Goal: Task Accomplishment & Management: Use online tool/utility

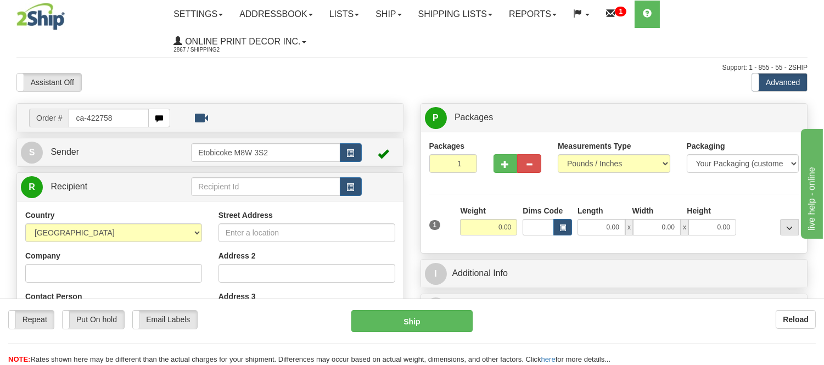
type input "ca-422758"
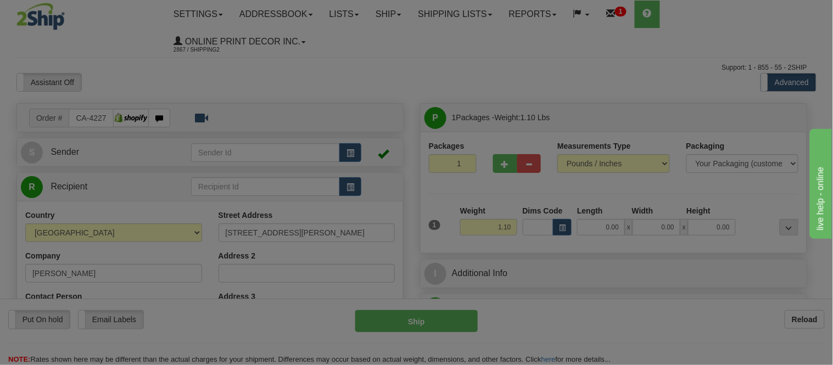
type input "WIARTON"
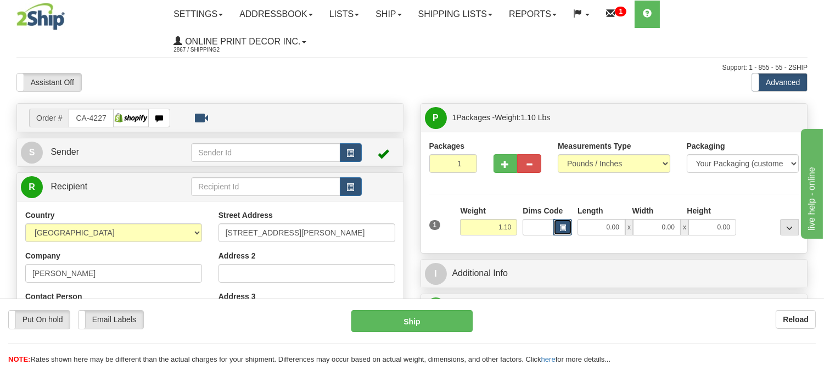
click at [563, 226] on span "button" at bounding box center [562, 228] width 7 height 6
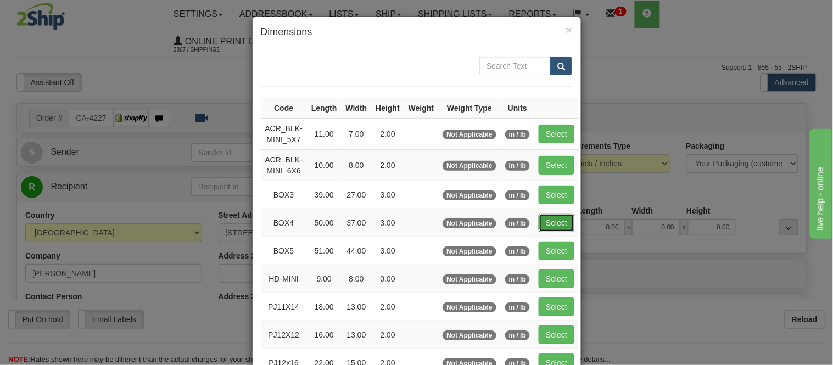
click at [541, 227] on button "Select" at bounding box center [557, 223] width 36 height 19
type input "BOX4"
type input "50.00"
type input "37.00"
type input "3.00"
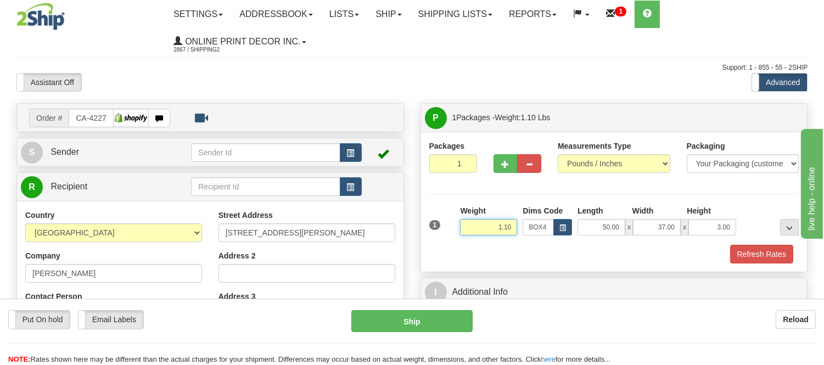
drag, startPoint x: 512, startPoint y: 229, endPoint x: 421, endPoint y: 227, distance: 91.1
click at [421, 227] on div "Packages 1 1 Measurements Type" at bounding box center [614, 202] width 386 height 140
drag, startPoint x: 511, startPoint y: 227, endPoint x: 475, endPoint y: 227, distance: 35.7
click at [475, 227] on input "11.98" at bounding box center [488, 227] width 57 height 16
type input "12.98"
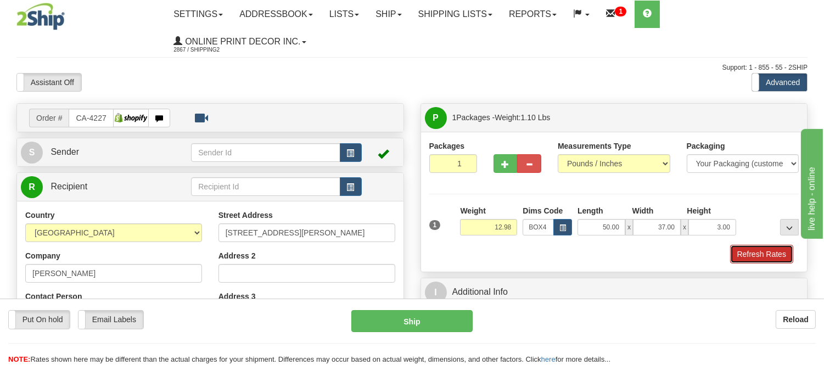
click at [747, 251] on button "Refresh Rates" at bounding box center [761, 254] width 63 height 19
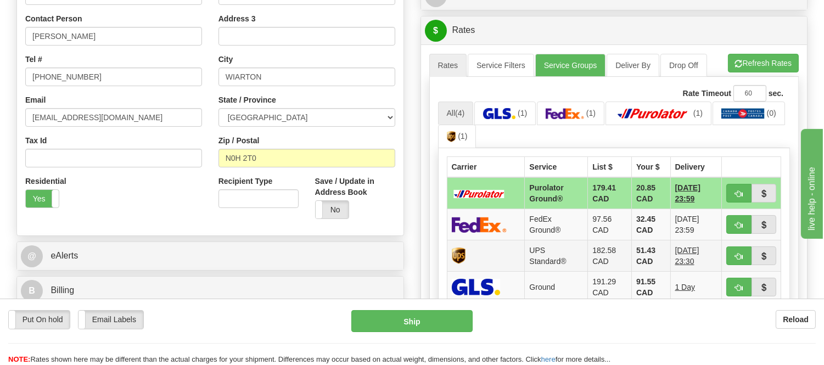
scroll to position [305, 0]
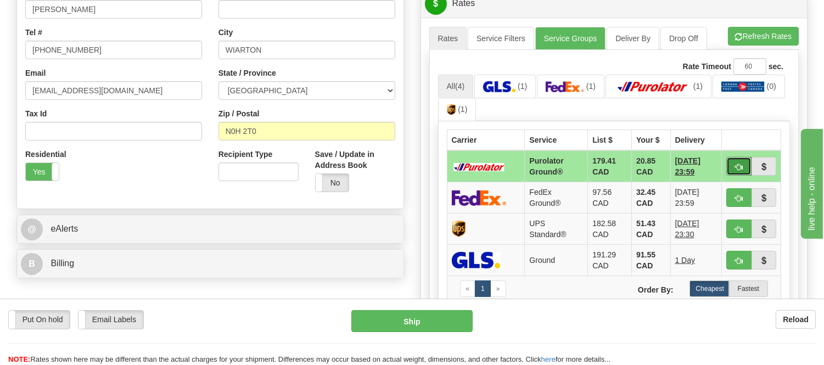
click at [736, 164] on span "button" at bounding box center [739, 167] width 8 height 7
type input "260"
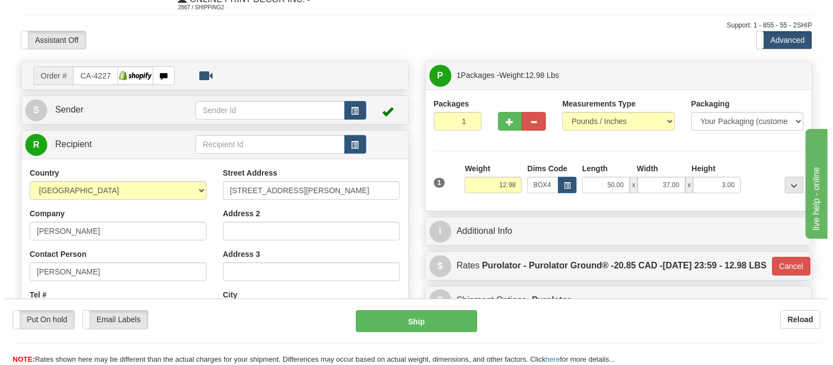
scroll to position [61, 0]
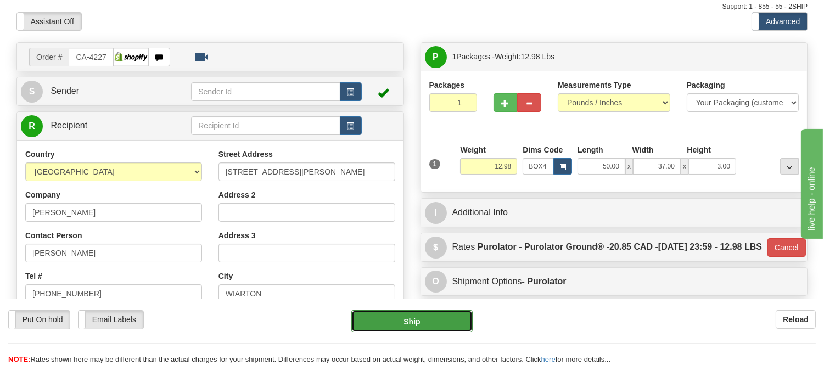
click at [434, 315] on button "Ship" at bounding box center [411, 321] width 121 height 22
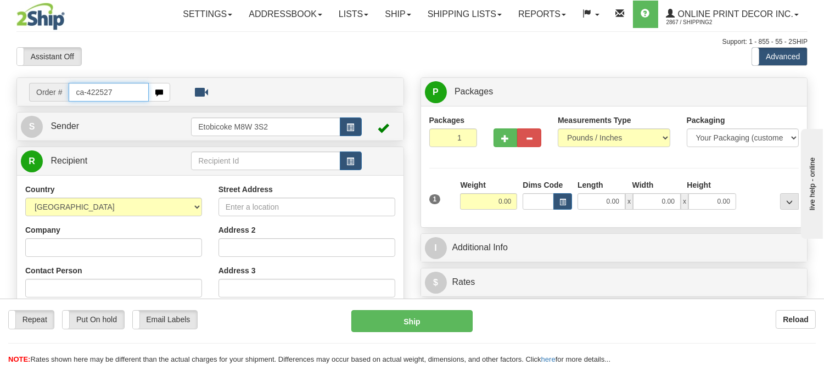
type input "ca-422527"
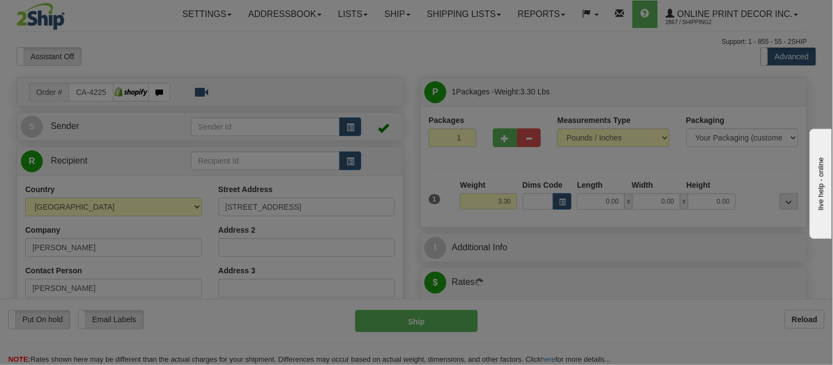
type input "CONCORD"
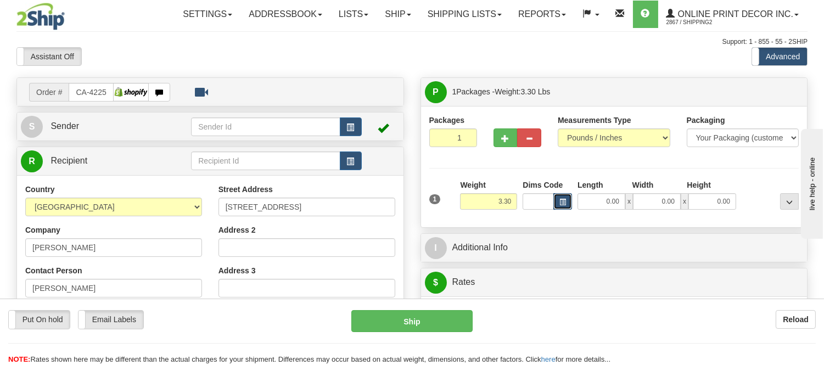
click at [559, 206] on button "button" at bounding box center [562, 201] width 19 height 16
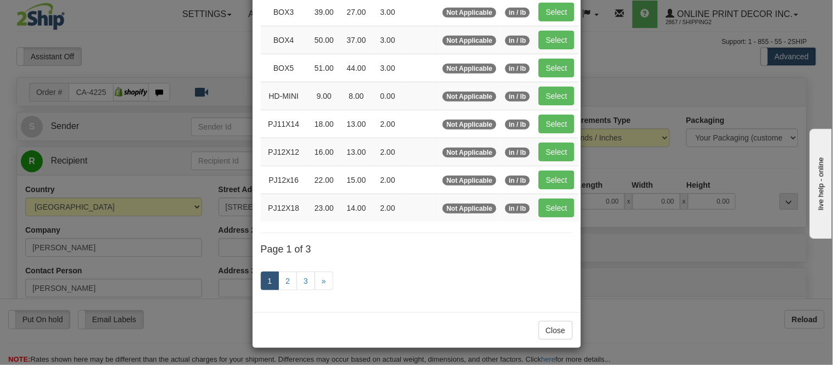
scroll to position [184, 0]
click at [282, 282] on link "2" at bounding box center [287, 281] width 19 height 19
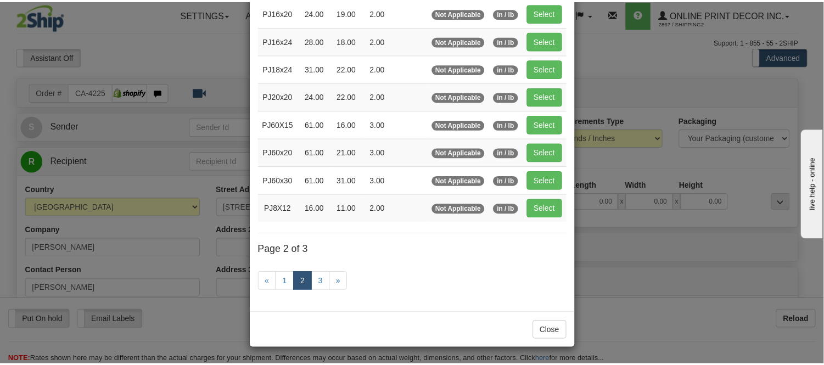
scroll to position [178, 0]
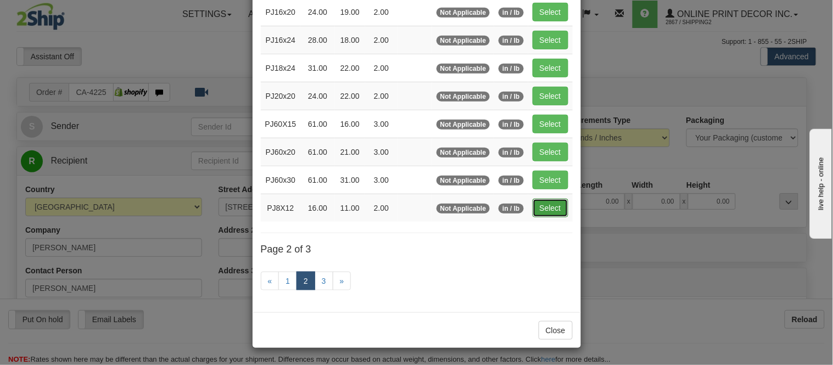
click at [551, 204] on button "Select" at bounding box center [550, 208] width 36 height 19
type input "PJ8X12"
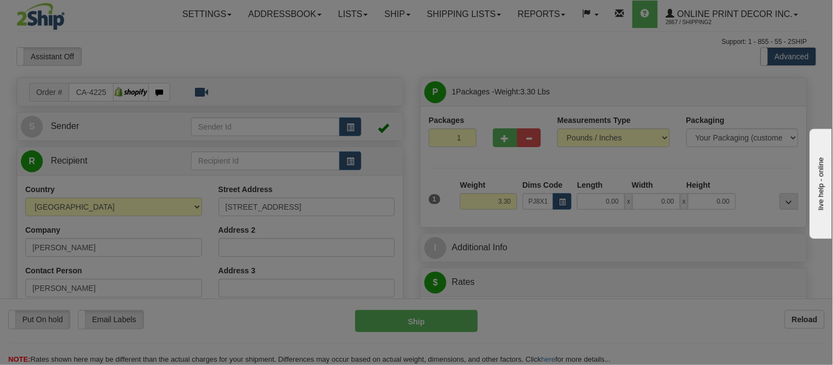
type input "16.00"
type input "11.00"
type input "2.00"
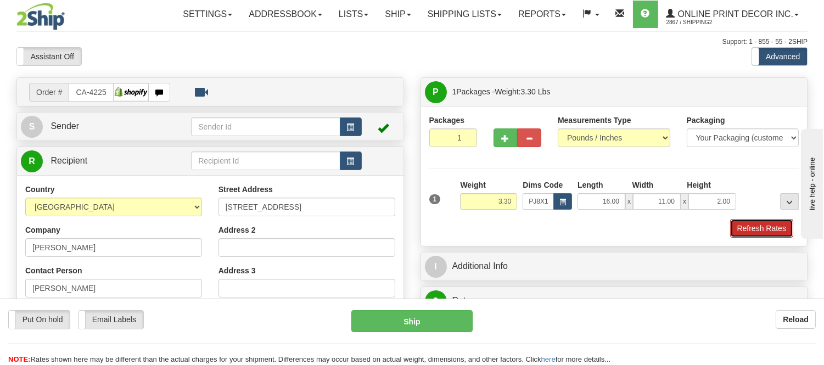
click at [753, 228] on button "Refresh Rates" at bounding box center [761, 228] width 63 height 19
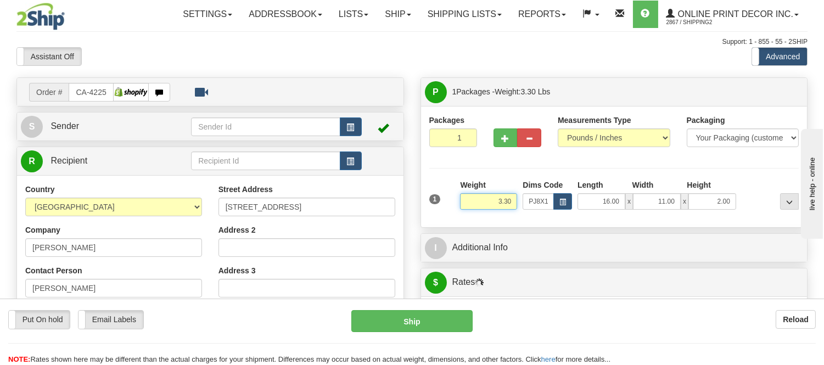
drag, startPoint x: 514, startPoint y: 200, endPoint x: 469, endPoint y: 204, distance: 44.7
click at [469, 204] on input "3.30" at bounding box center [488, 201] width 57 height 16
click at [745, 199] on div at bounding box center [770, 195] width 63 height 30
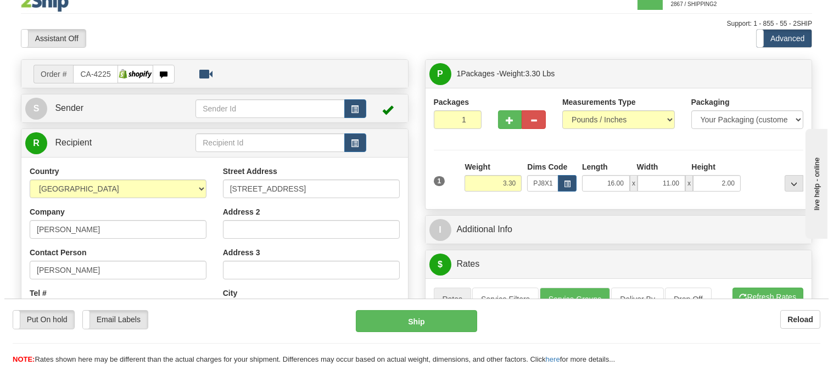
scroll to position [183, 0]
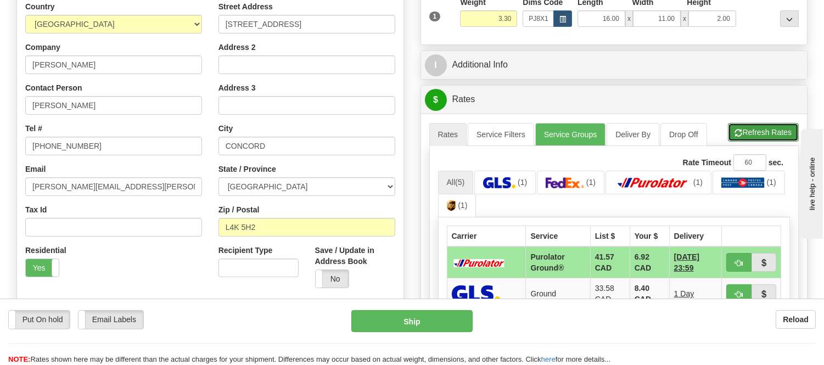
click at [763, 139] on button "Refresh Rates" at bounding box center [763, 132] width 71 height 19
click at [731, 258] on button "button" at bounding box center [738, 262] width 25 height 19
type input "260"
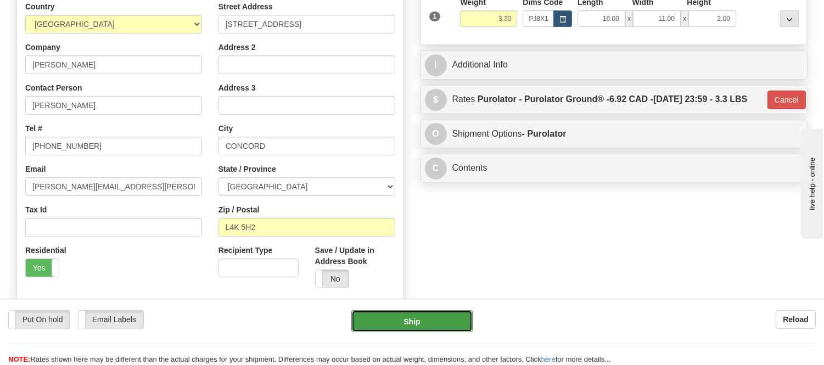
click at [433, 327] on button "Ship" at bounding box center [411, 321] width 121 height 22
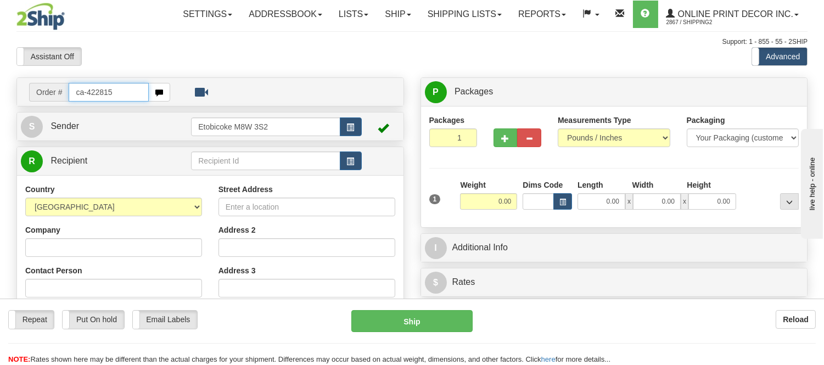
type input "ca-422815"
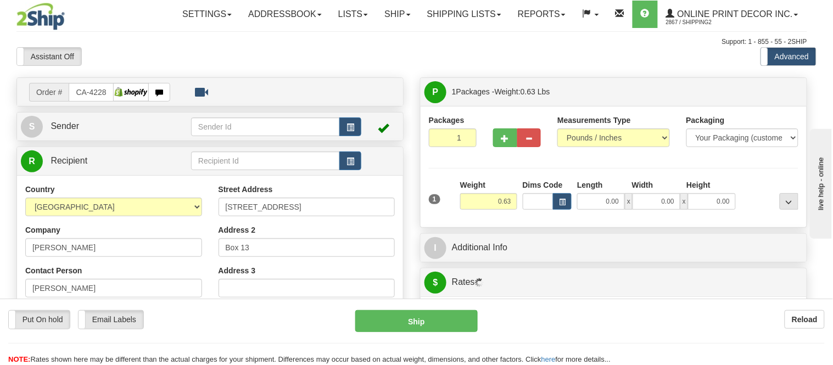
type input "LESLIEVILLE"
click at [563, 199] on span "button" at bounding box center [562, 202] width 7 height 6
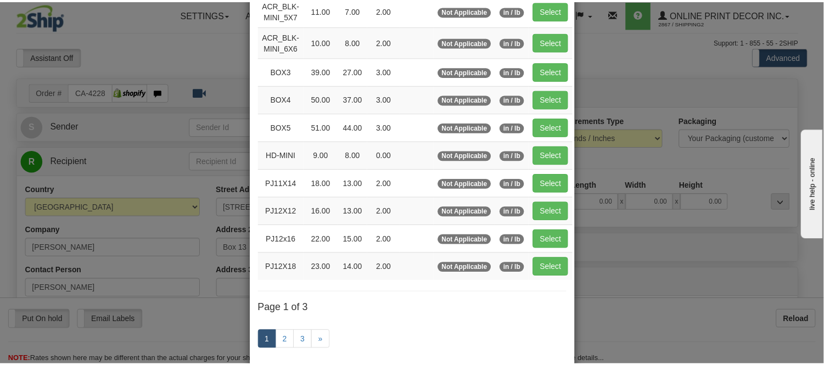
scroll to position [183, 0]
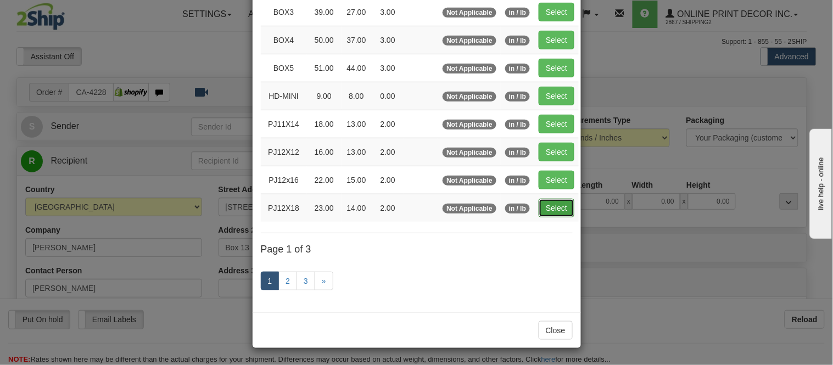
click at [562, 210] on button "Select" at bounding box center [557, 208] width 36 height 19
type input "PJ12X18"
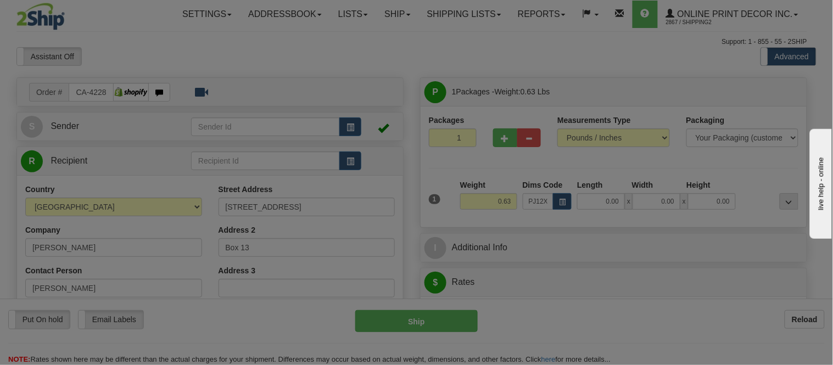
type input "23.00"
type input "14.00"
type input "2.00"
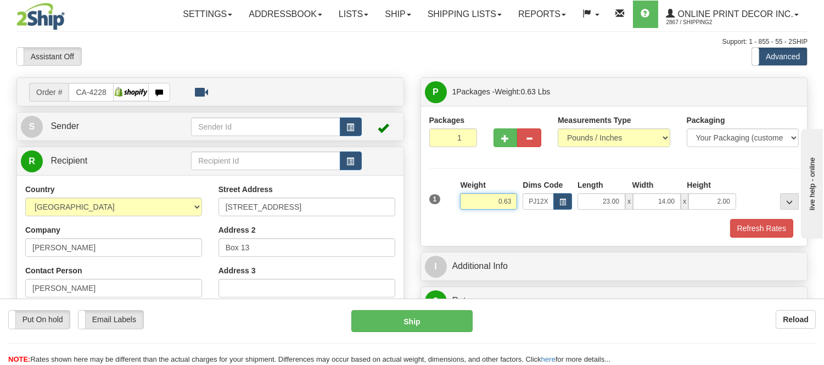
drag, startPoint x: 512, startPoint y: 204, endPoint x: 468, endPoint y: 200, distance: 44.6
click at [468, 200] on input "0.63" at bounding box center [488, 201] width 57 height 16
click button "Delete" at bounding box center [0, 0] width 0 height 0
type input "2.00"
click at [758, 211] on div "1 Weight 2.00 Dims Code x x" at bounding box center [614, 199] width 375 height 39
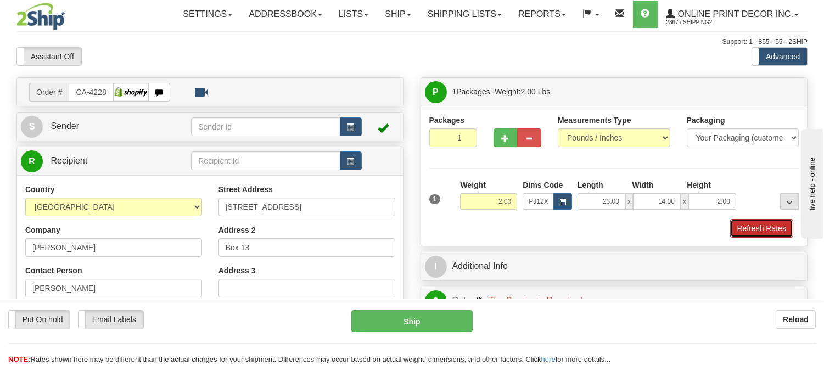
click at [759, 226] on button "Refresh Rates" at bounding box center [761, 228] width 63 height 19
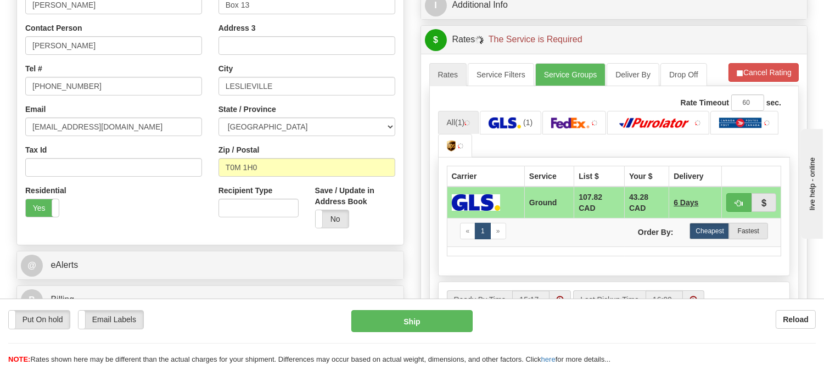
scroll to position [260, 0]
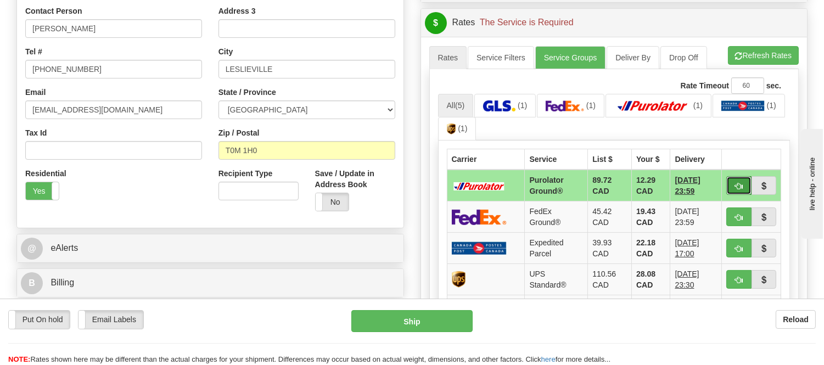
drag, startPoint x: 732, startPoint y: 178, endPoint x: 732, endPoint y: 184, distance: 6.0
click at [732, 183] on button "button" at bounding box center [738, 185] width 25 height 19
type input "260"
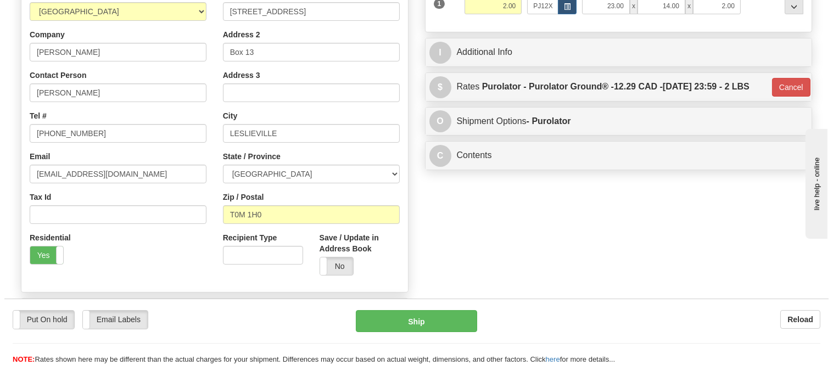
scroll to position [15, 0]
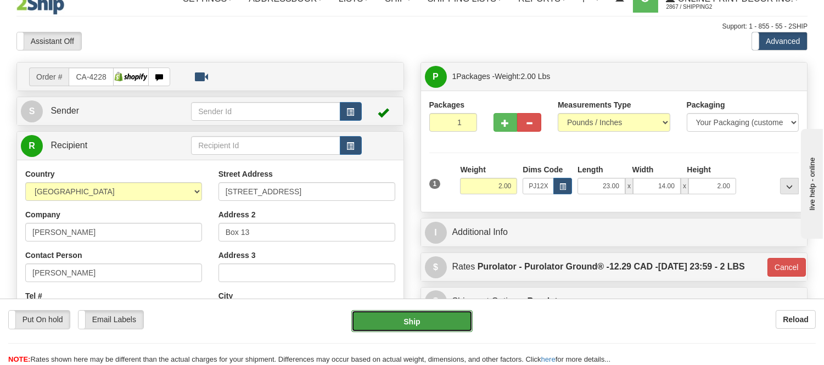
click at [401, 319] on button "Ship" at bounding box center [411, 321] width 121 height 22
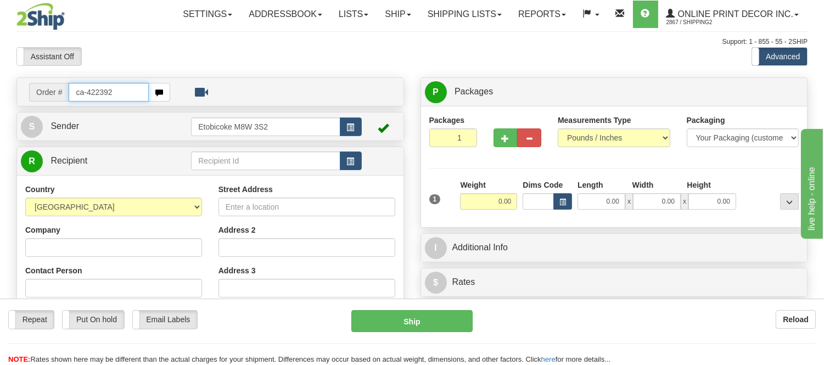
type input "ca-422392"
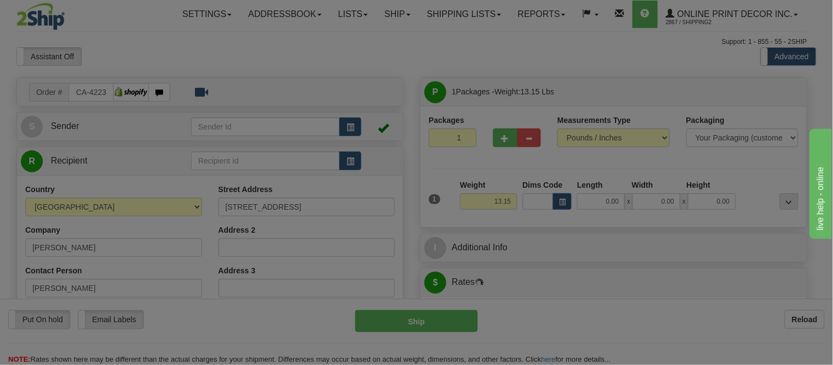
type input "PETAWAWA"
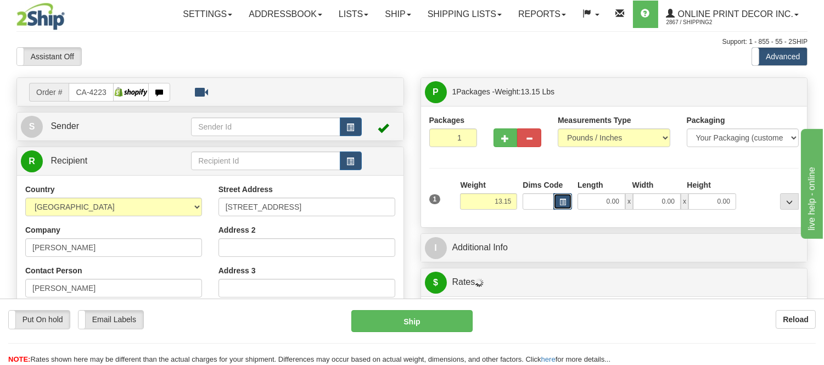
click at [558, 204] on button "button" at bounding box center [562, 201] width 19 height 16
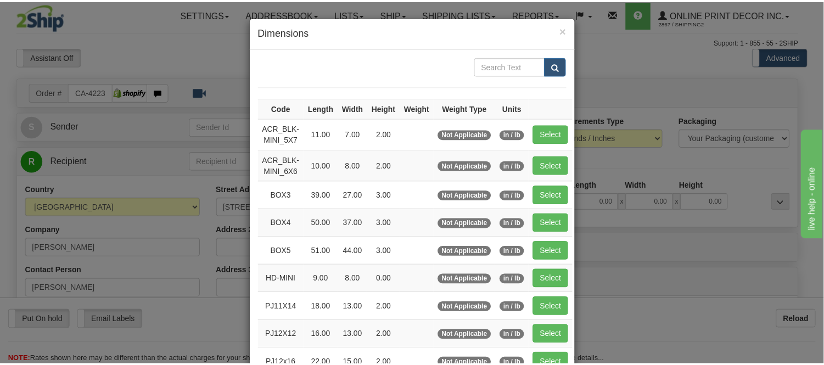
scroll to position [61, 0]
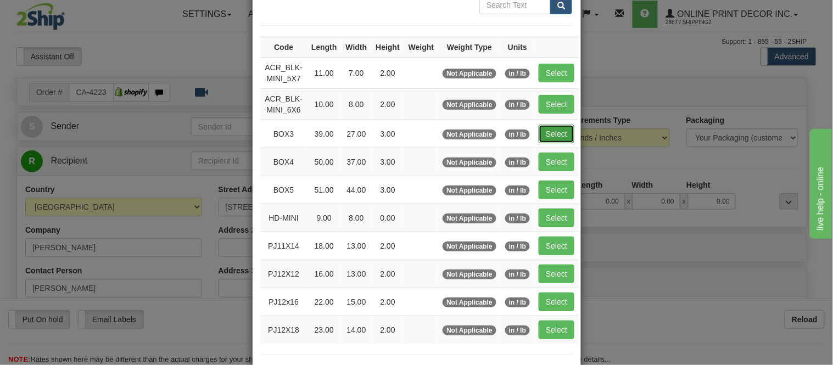
click at [558, 134] on button "Select" at bounding box center [557, 134] width 36 height 19
type input "BOX3"
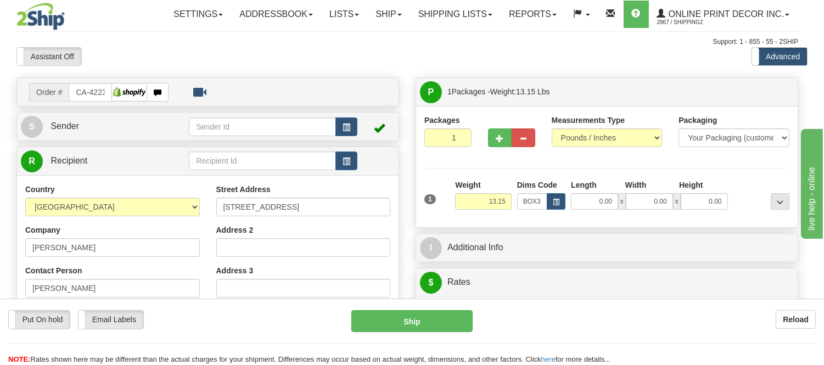
type input "39.00"
type input "27.00"
type input "3.00"
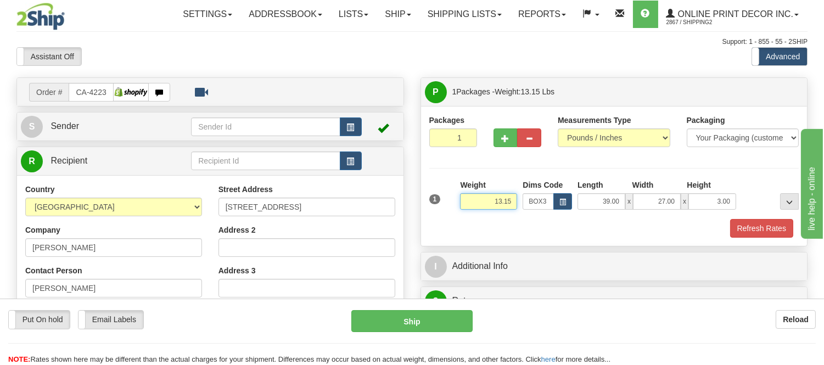
drag, startPoint x: 513, startPoint y: 203, endPoint x: 464, endPoint y: 210, distance: 49.4
click at [464, 210] on div "Weight 13.15" at bounding box center [488, 199] width 63 height 38
click at [500, 139] on button "button" at bounding box center [506, 137] width 24 height 19
radio input "true"
type input "2"
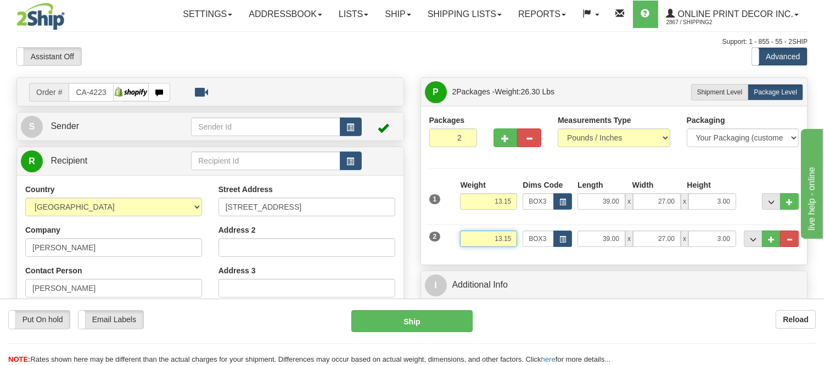
drag, startPoint x: 512, startPoint y: 237, endPoint x: 464, endPoint y: 246, distance: 48.7
click at [464, 246] on input "13.15" at bounding box center [488, 239] width 57 height 16
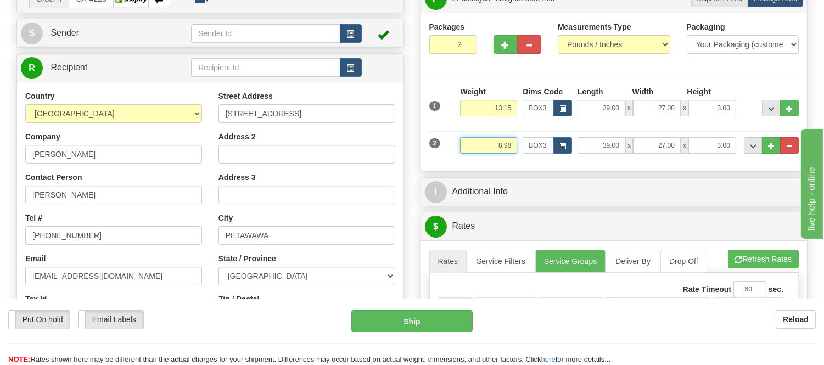
scroll to position [183, 0]
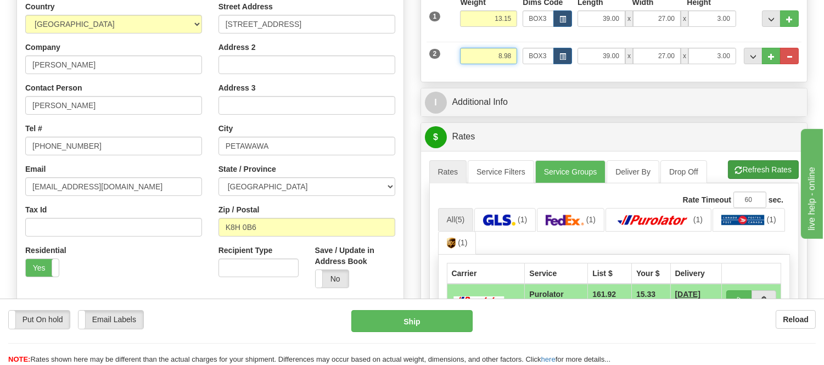
type input "8.98"
click at [760, 172] on li "Refresh Rates Cancel Rating" at bounding box center [763, 169] width 71 height 19
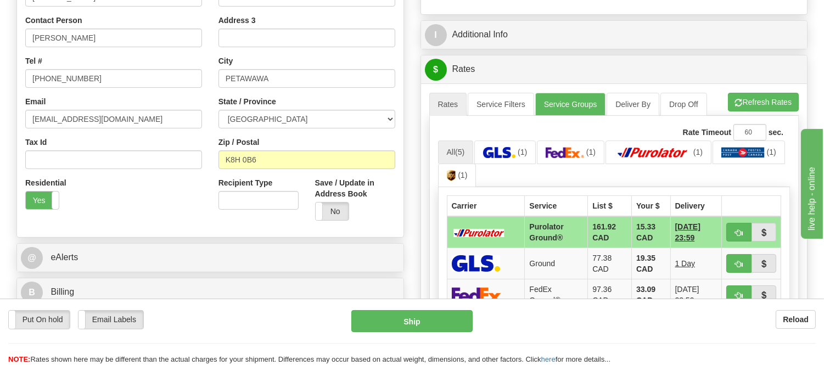
scroll to position [244, 0]
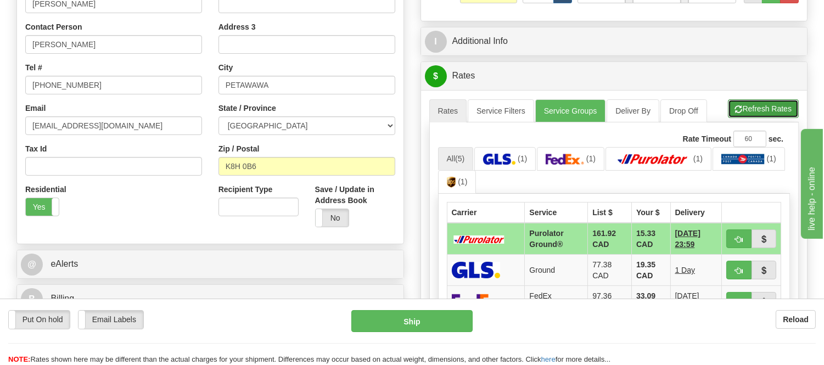
click at [748, 108] on button "Refresh Rates" at bounding box center [763, 108] width 71 height 19
click at [744, 237] on button "button" at bounding box center [738, 238] width 25 height 19
type input "260"
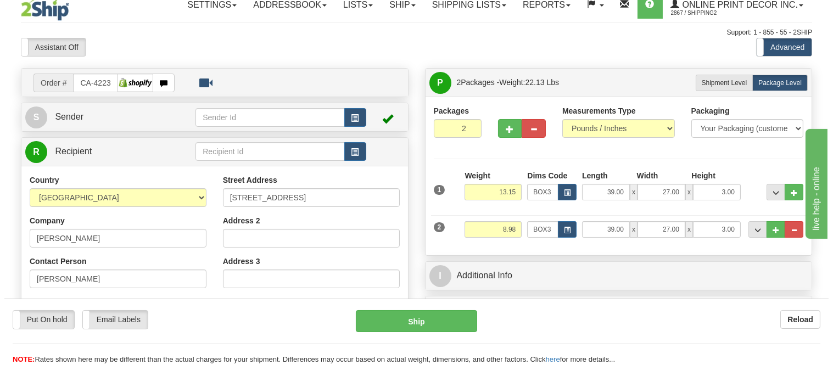
scroll to position [0, 0]
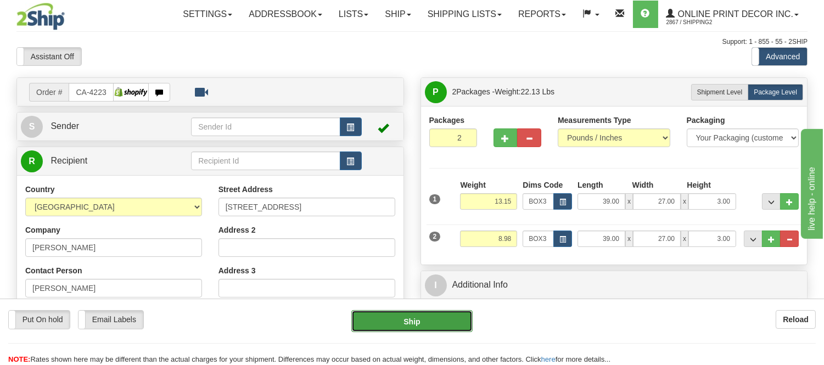
click at [397, 322] on button "Ship" at bounding box center [411, 321] width 121 height 22
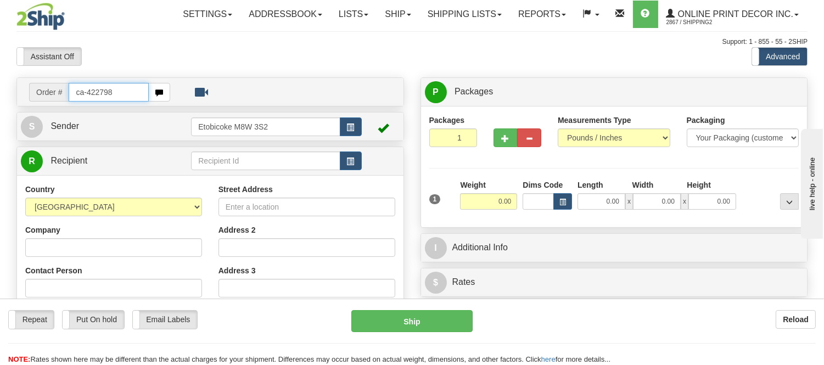
type input "ca-422798"
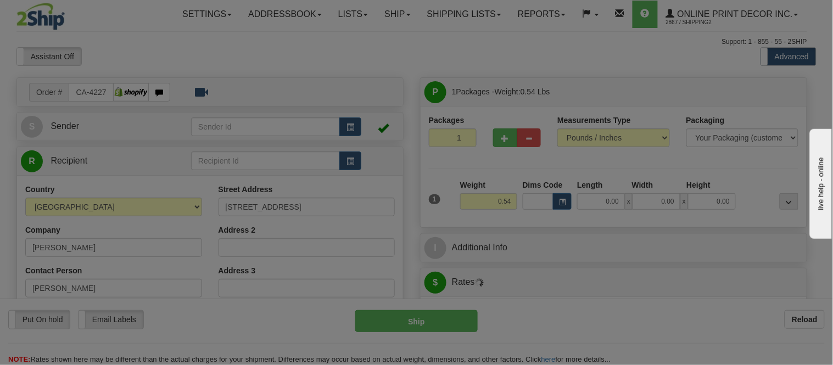
type input "SASKATOON"
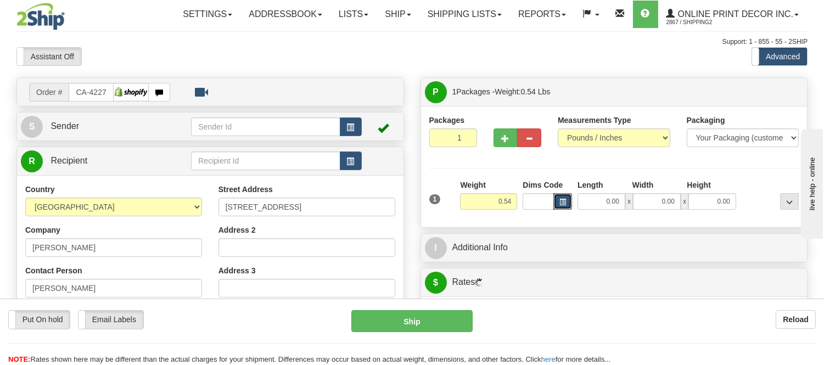
click at [568, 201] on button "button" at bounding box center [562, 201] width 19 height 16
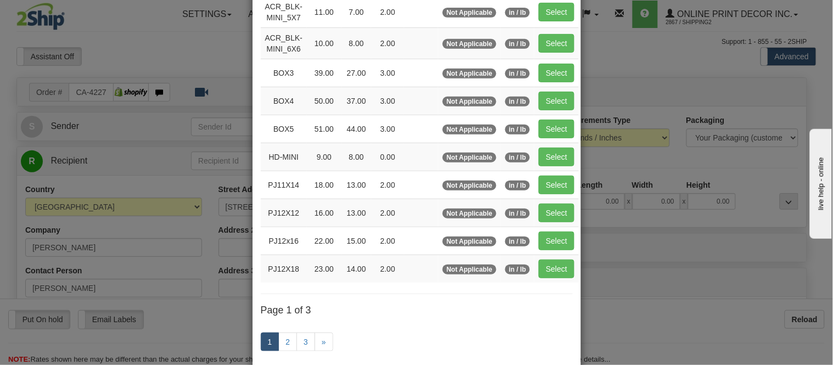
scroll to position [183, 0]
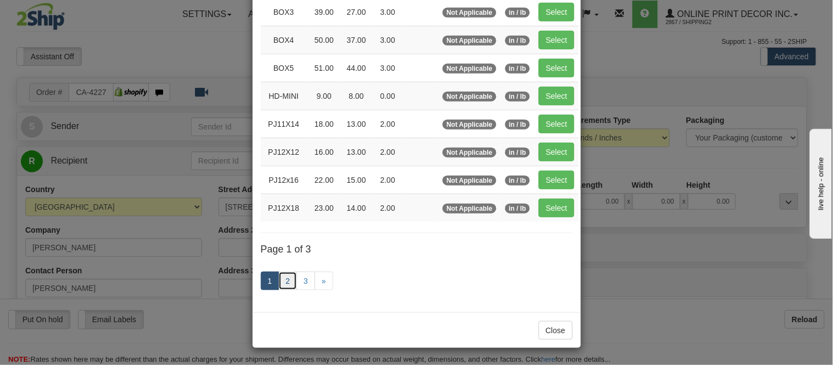
click at [287, 278] on link "2" at bounding box center [287, 281] width 19 height 19
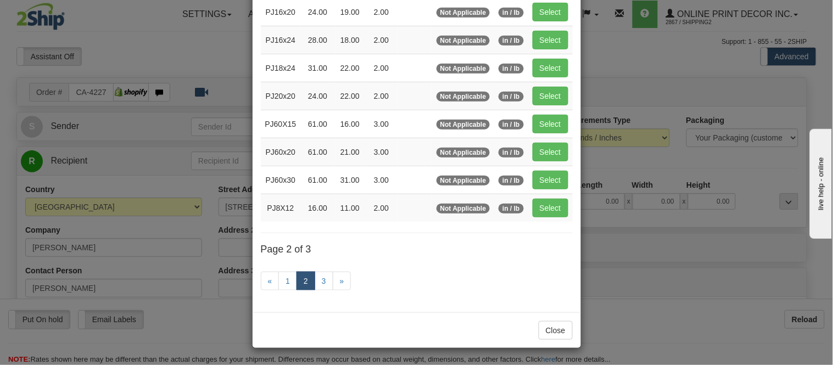
scroll to position [178, 0]
click at [552, 202] on button "Select" at bounding box center [550, 208] width 36 height 19
type input "PJ8X12"
type input "16.00"
type input "11.00"
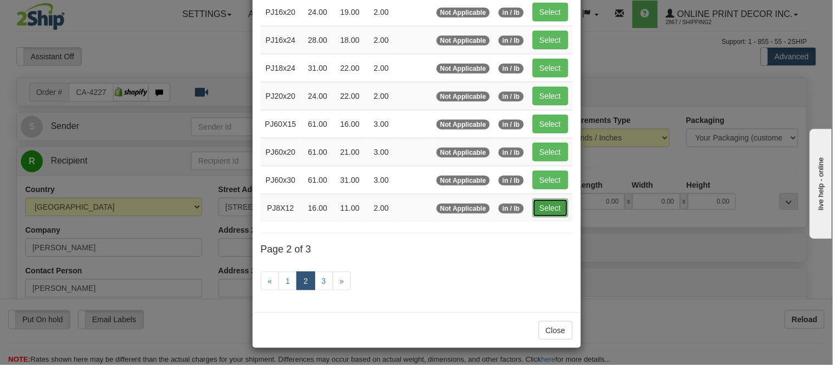
type input "2.00"
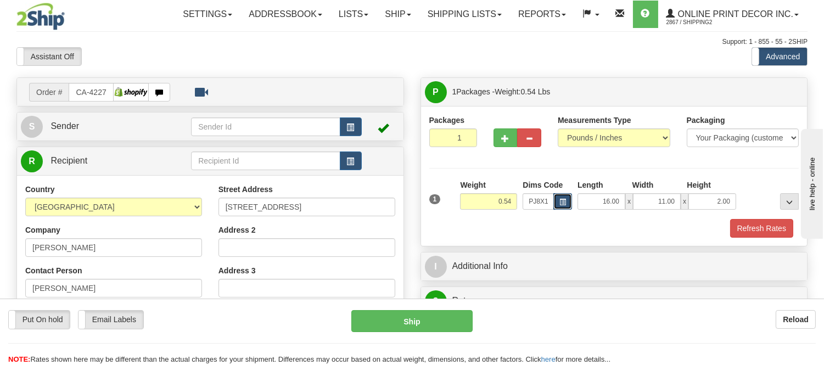
click at [559, 200] on span "button" at bounding box center [562, 202] width 7 height 6
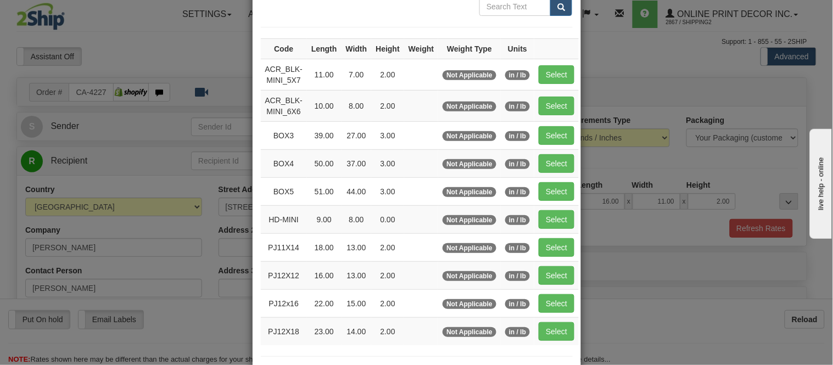
scroll to position [183, 0]
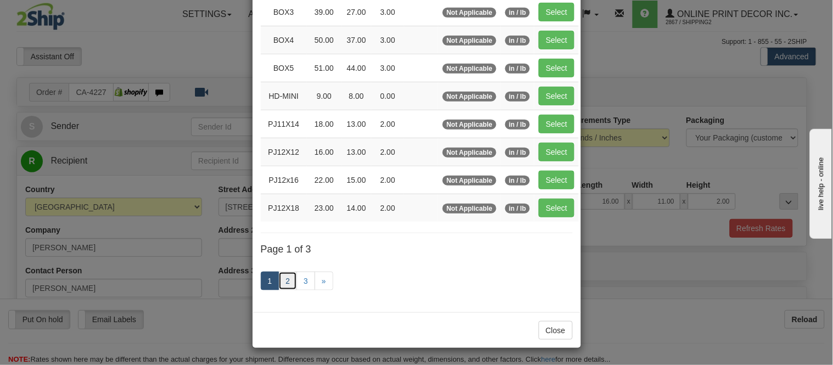
click at [278, 279] on link "2" at bounding box center [287, 281] width 19 height 19
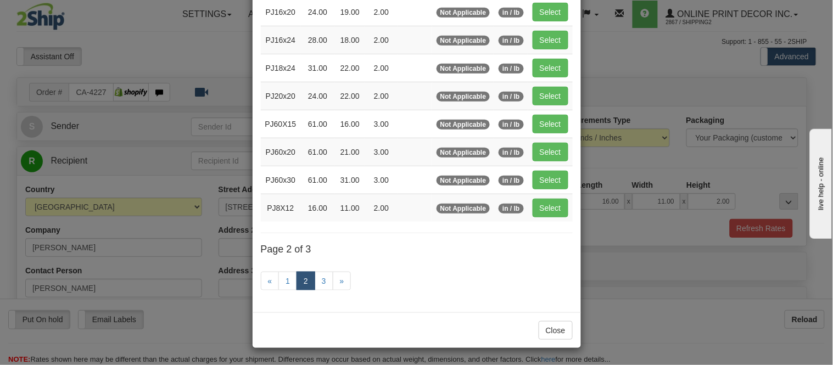
scroll to position [178, 0]
click at [535, 9] on button "Select" at bounding box center [550, 12] width 36 height 19
type input "PJ16x20"
type input "24.00"
type input "19.00"
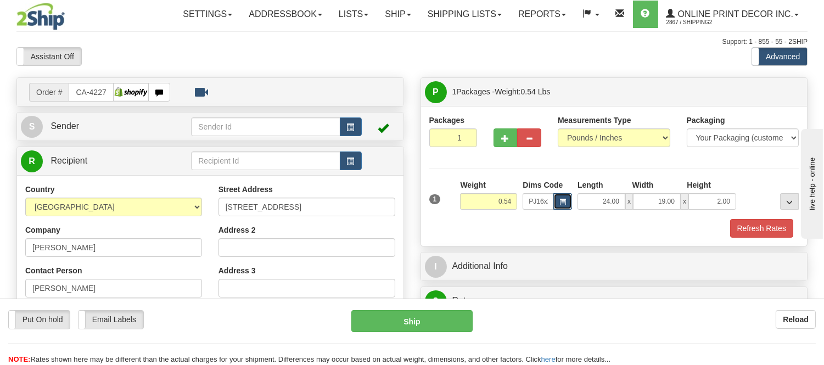
click at [563, 205] on span "button" at bounding box center [562, 202] width 7 height 6
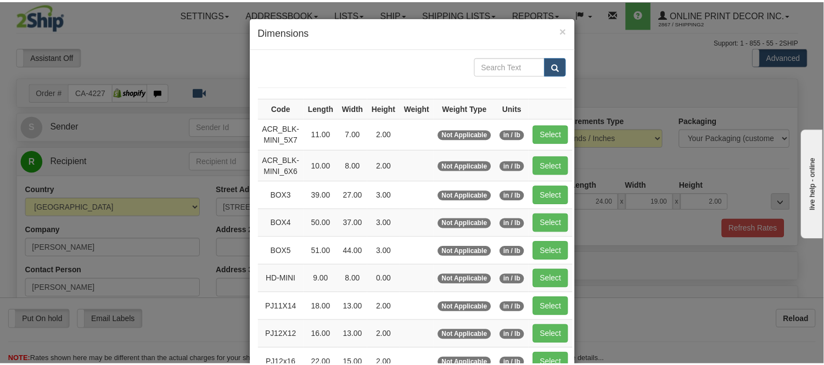
scroll to position [122, 0]
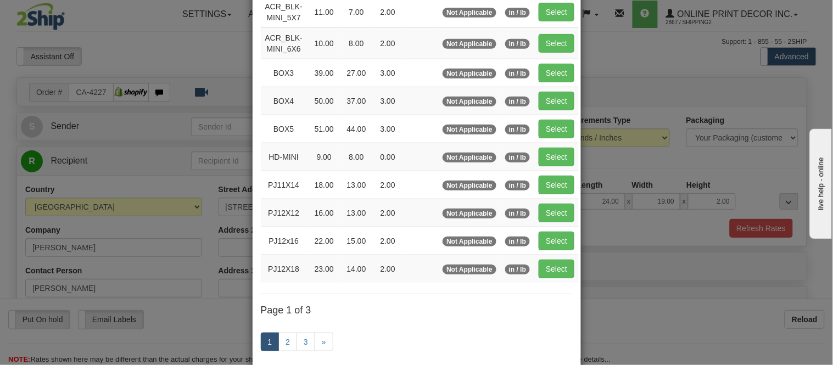
click at [623, 315] on div "× Dimensions Code Length Width Height Weight Weight Type Units ACR_BLK-MINI_5X7…" at bounding box center [416, 182] width 833 height 365
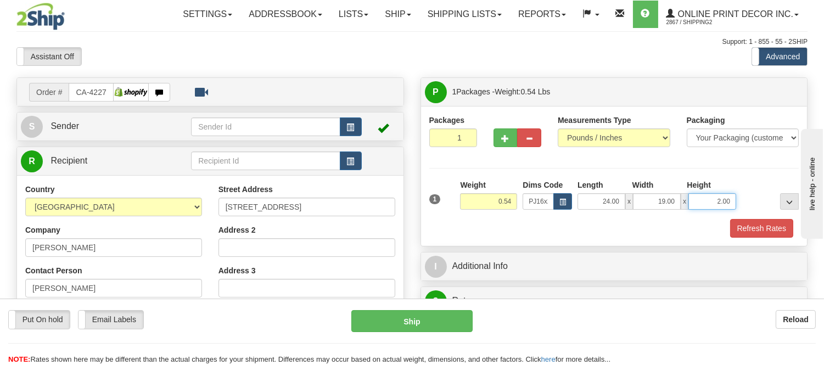
drag, startPoint x: 734, startPoint y: 199, endPoint x: 704, endPoint y: 199, distance: 29.6
click at [704, 199] on input "2.00" at bounding box center [712, 201] width 48 height 16
click button "Delete" at bounding box center [0, 0] width 0 height 0
type input "3.00"
drag, startPoint x: 514, startPoint y: 202, endPoint x: 463, endPoint y: 200, distance: 51.1
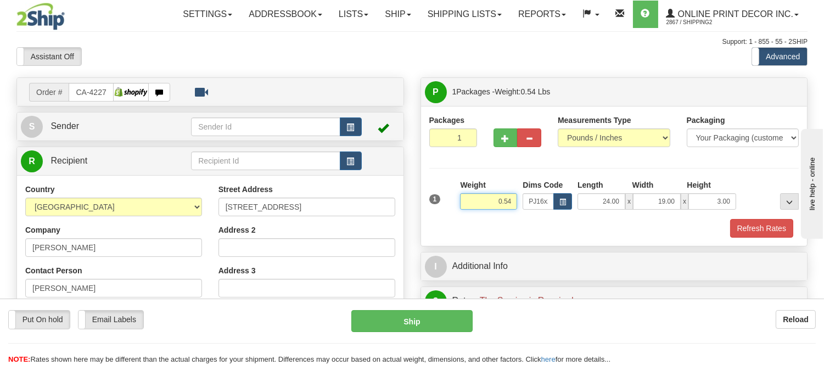
click at [463, 200] on input "0.54" at bounding box center [488, 201] width 57 height 16
type input "1.15"
click at [772, 232] on button "Refresh Rates" at bounding box center [761, 228] width 63 height 19
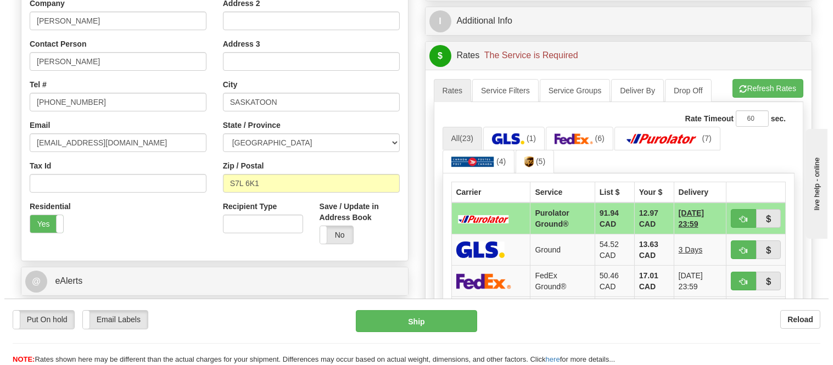
scroll to position [259, 0]
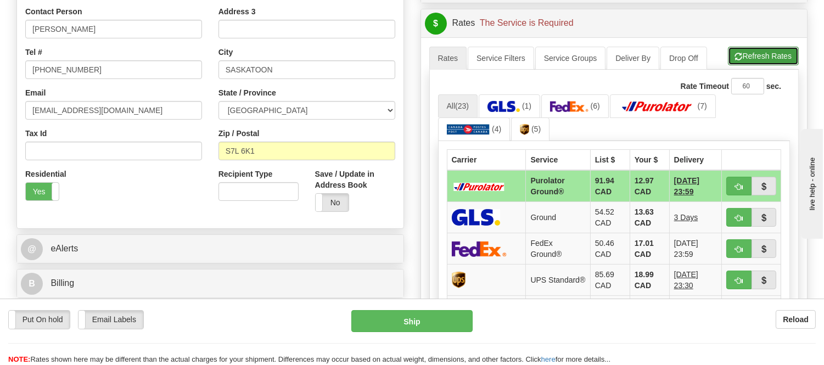
click at [778, 53] on button "Refresh Rates" at bounding box center [763, 56] width 71 height 19
click at [738, 186] on span "button" at bounding box center [739, 186] width 8 height 7
type input "260"
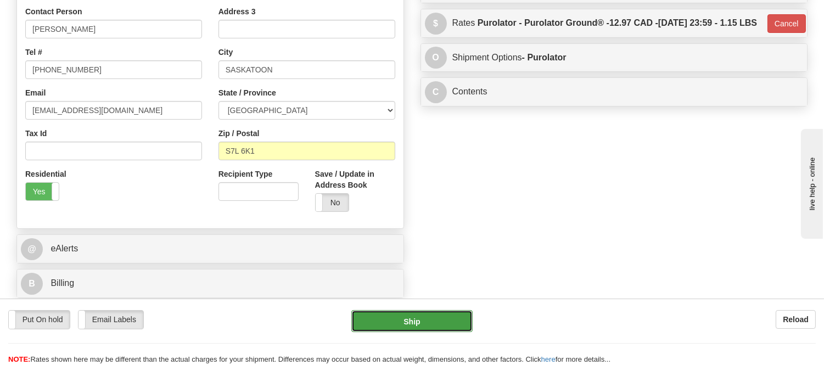
click at [420, 325] on button "Ship" at bounding box center [411, 321] width 121 height 22
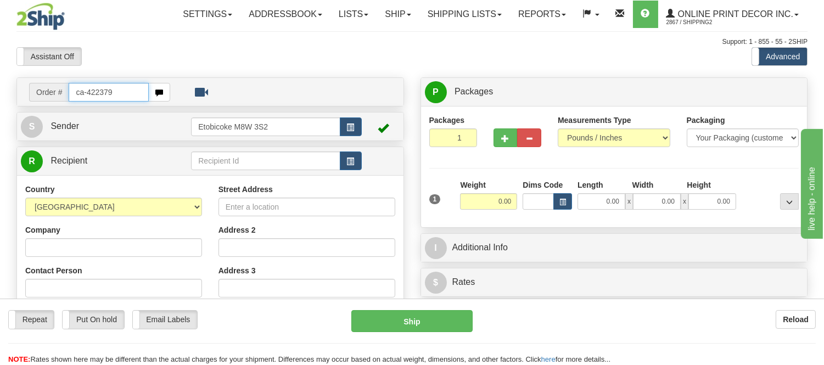
type input "ca-422379"
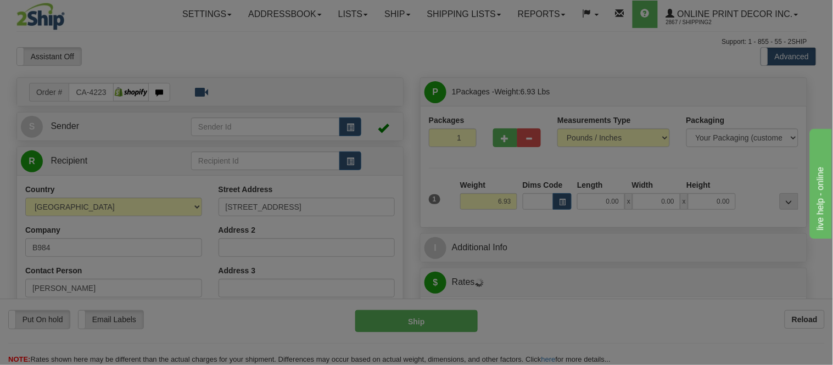
type input "CAROLINE"
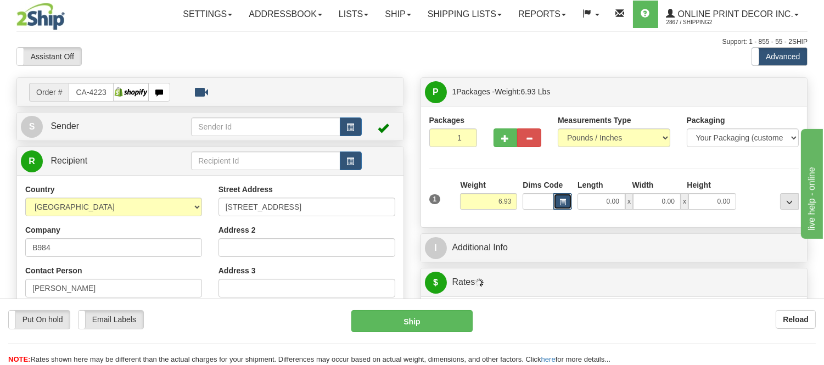
click at [565, 200] on button "button" at bounding box center [562, 201] width 19 height 16
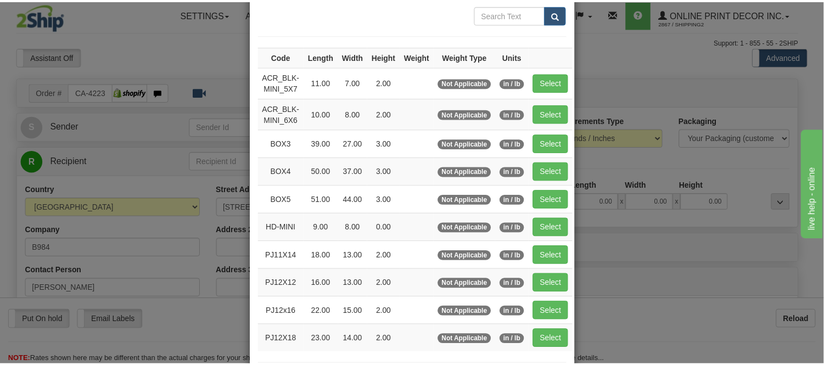
scroll to position [122, 0]
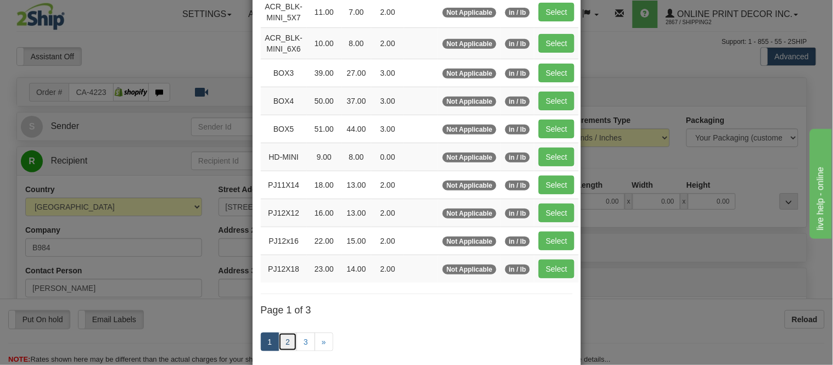
click at [285, 346] on link "2" at bounding box center [287, 342] width 19 height 19
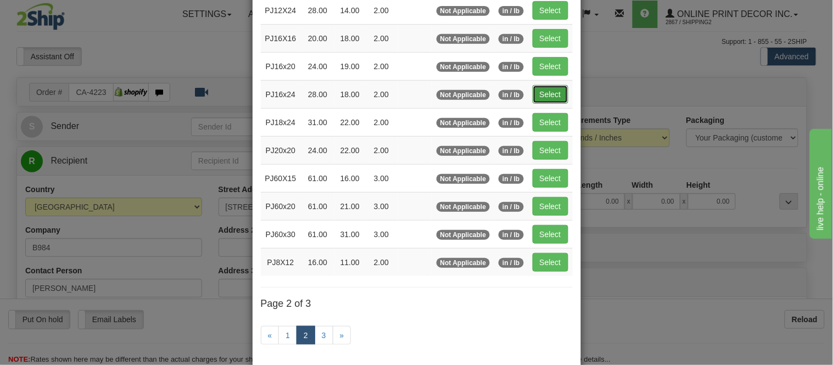
click at [560, 93] on button "Select" at bounding box center [550, 94] width 36 height 19
type input "PJ16x24"
type input "28.00"
type input "18.00"
type input "2.00"
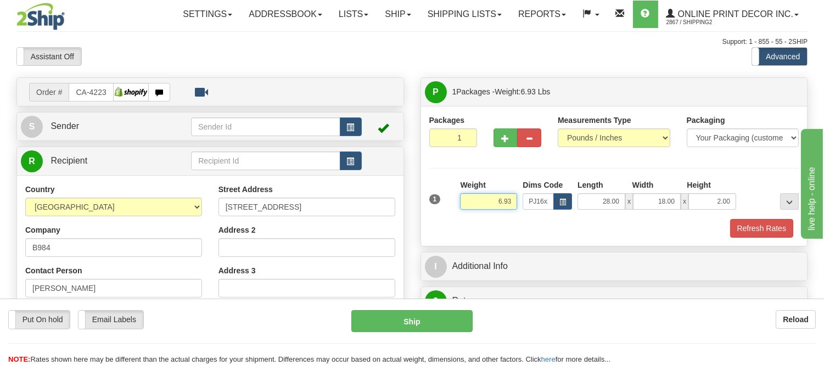
drag, startPoint x: 513, startPoint y: 201, endPoint x: 464, endPoint y: 195, distance: 49.2
click at [464, 195] on input "6.93" at bounding box center [488, 201] width 57 height 16
type input "8.98"
drag, startPoint x: 732, startPoint y: 199, endPoint x: 686, endPoint y: 211, distance: 47.7
click at [686, 211] on div "1 Weight 8.98 Dims Code x x" at bounding box center [614, 199] width 375 height 39
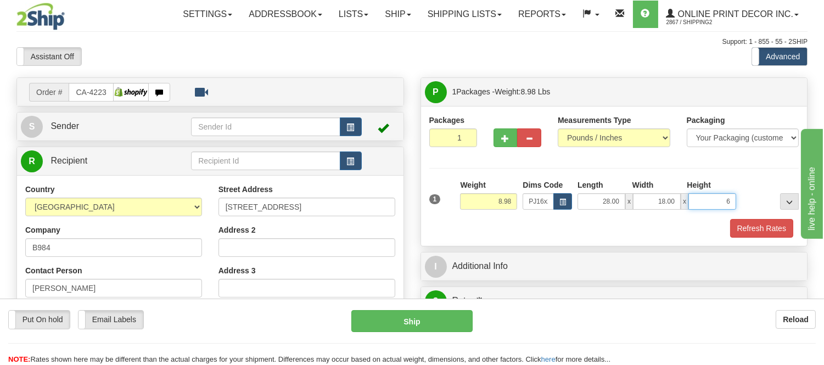
click button "Delete" at bounding box center [0, 0] width 0 height 0
type input "6.00"
click at [781, 227] on button "Refresh Rates" at bounding box center [761, 228] width 63 height 19
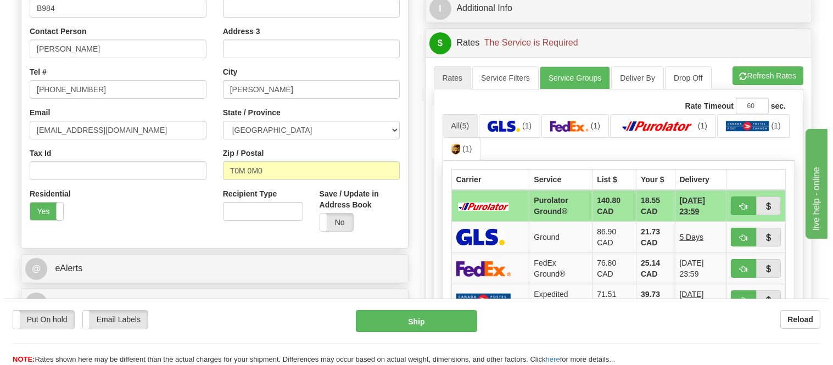
scroll to position [244, 0]
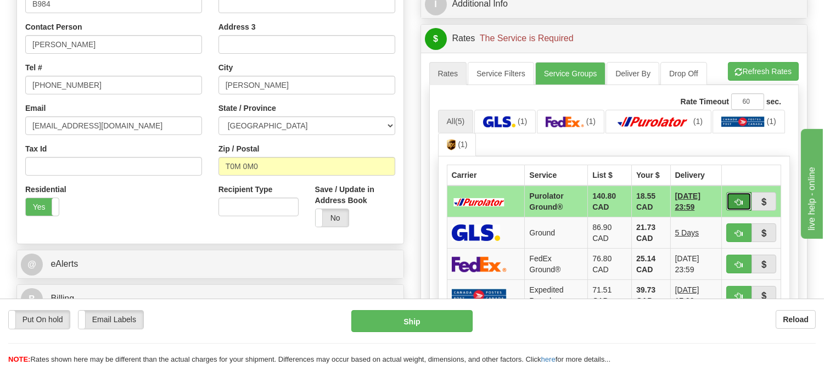
click at [738, 207] on button "button" at bounding box center [738, 201] width 25 height 19
type input "260"
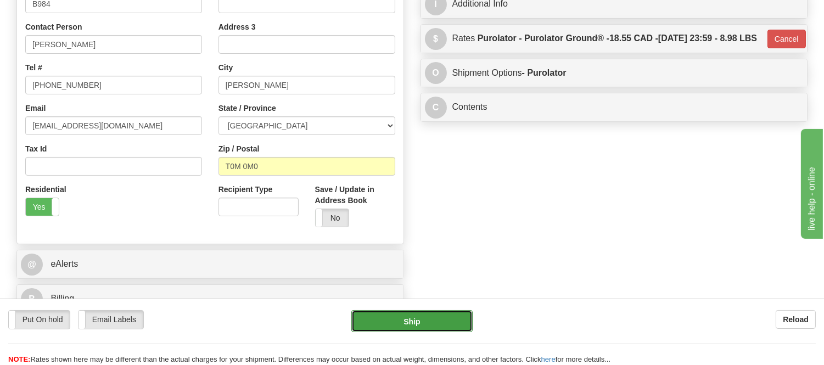
click at [410, 316] on button "Ship" at bounding box center [411, 321] width 121 height 22
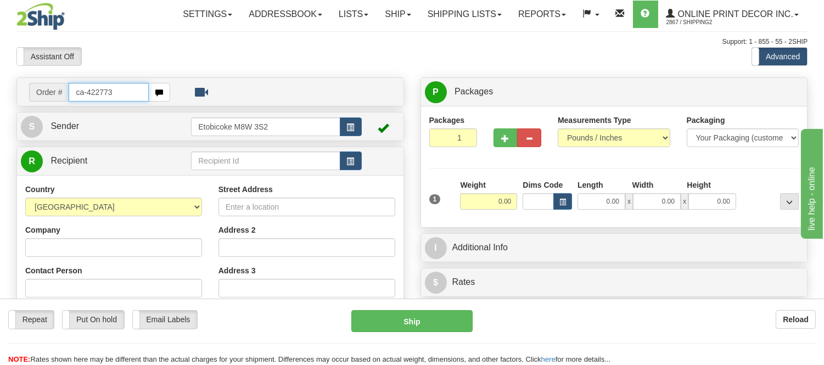
type input "ca-422773"
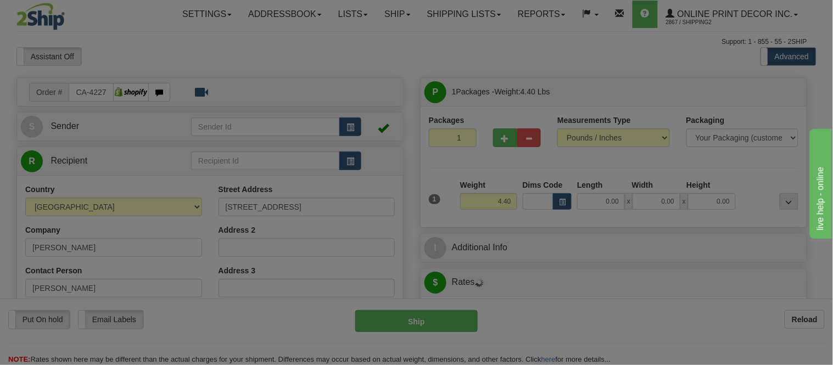
type input "OSOYOOS"
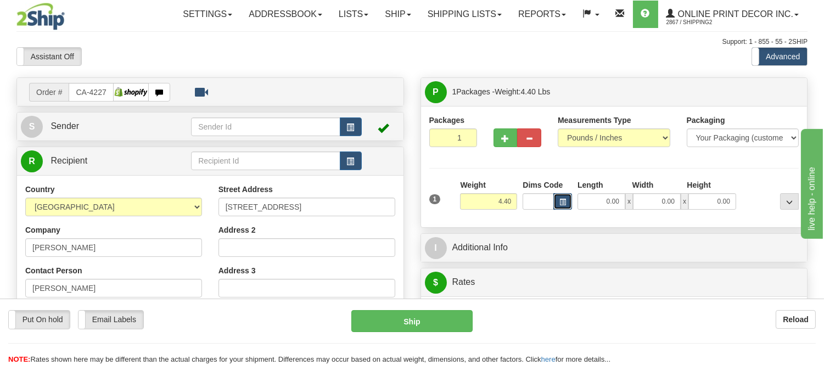
click at [567, 208] on button "button" at bounding box center [562, 201] width 19 height 16
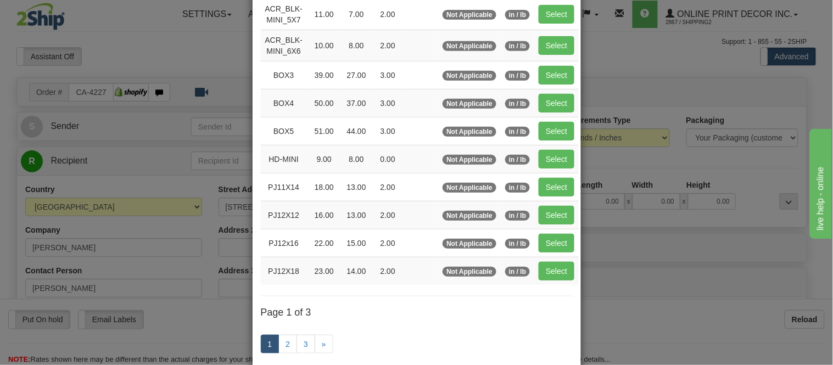
scroll to position [61, 0]
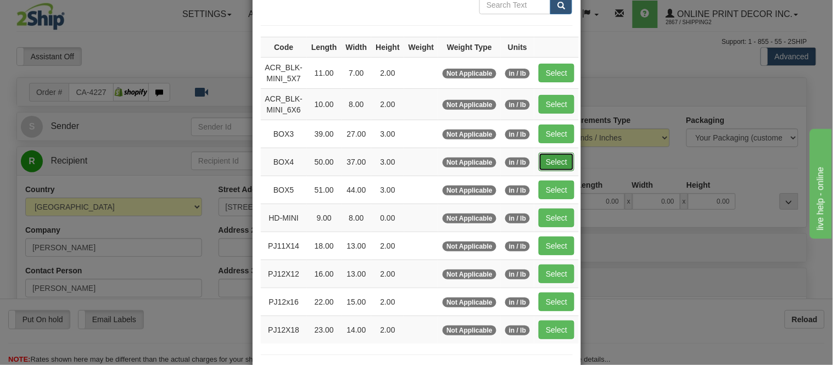
click at [552, 159] on button "Select" at bounding box center [557, 162] width 36 height 19
type input "BOX4"
type input "50.00"
type input "37.00"
type input "3.00"
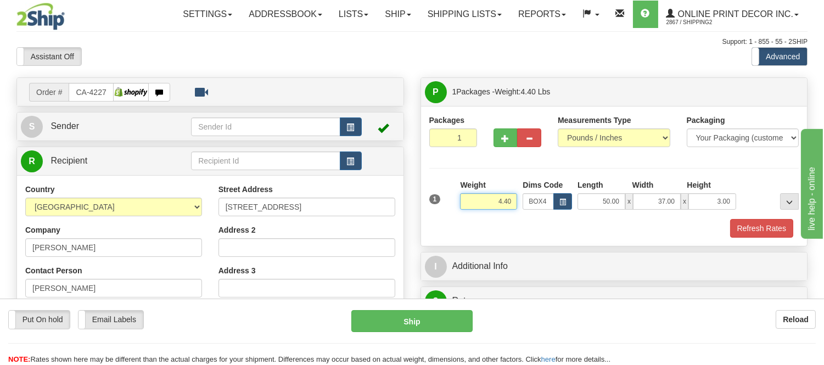
drag, startPoint x: 512, startPoint y: 199, endPoint x: 467, endPoint y: 205, distance: 45.4
click at [467, 205] on input "4.40" at bounding box center [488, 201] width 57 height 16
type input "15.00"
click at [512, 136] on button "button" at bounding box center [506, 137] width 24 height 19
radio input "true"
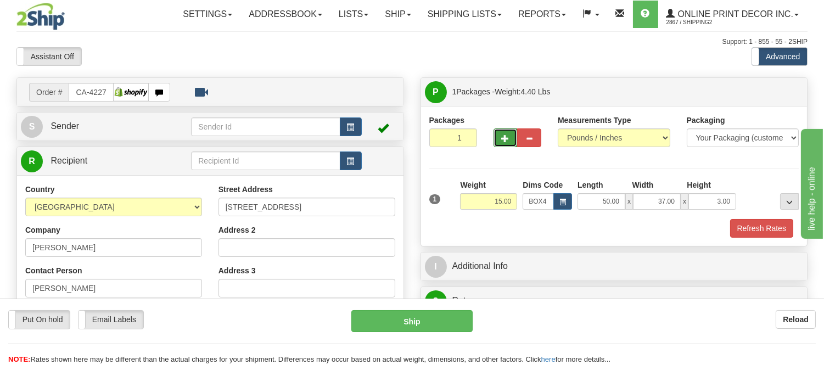
type input "2"
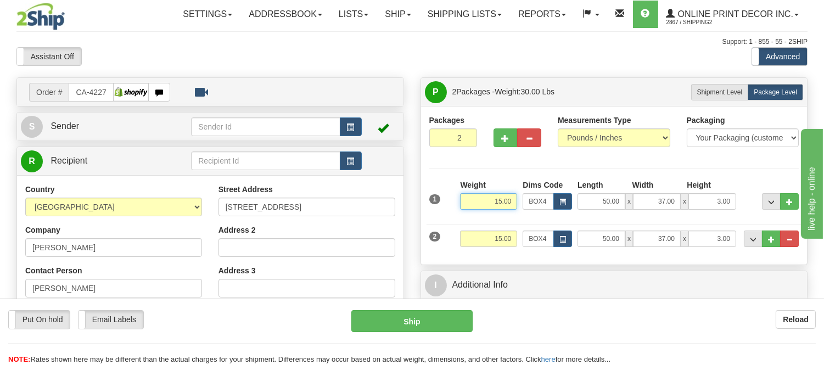
drag, startPoint x: 515, startPoint y: 202, endPoint x: 486, endPoint y: 209, distance: 29.3
click at [486, 209] on input "15.00" at bounding box center [488, 201] width 57 height 16
type input "13.00"
click at [503, 143] on button "button" at bounding box center [506, 137] width 24 height 19
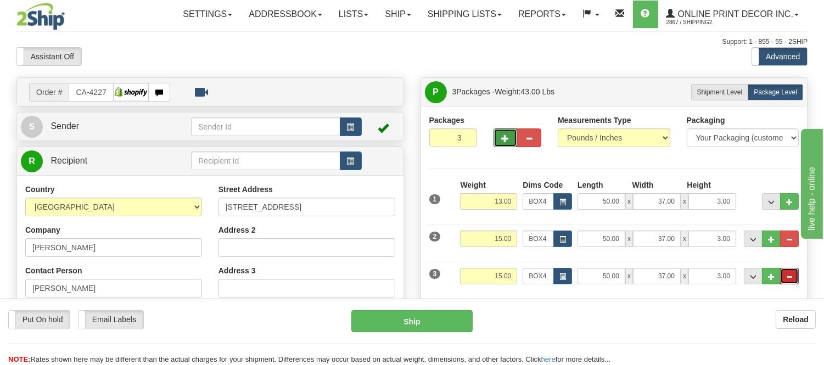
click at [785, 276] on button "..." at bounding box center [789, 276] width 19 height 16
type input "2"
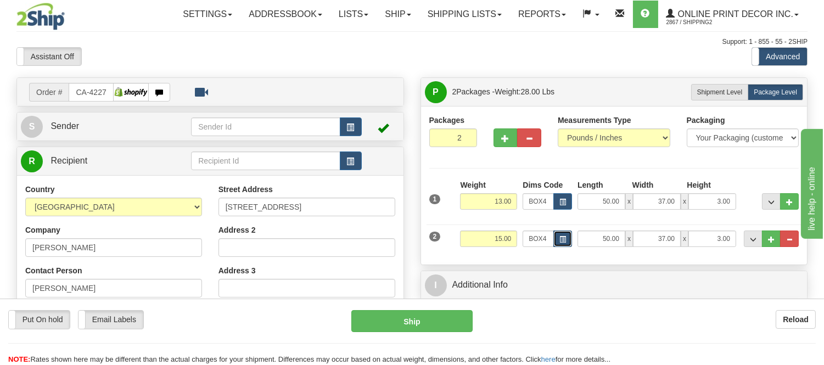
click at [559, 239] on span "button" at bounding box center [562, 240] width 7 height 6
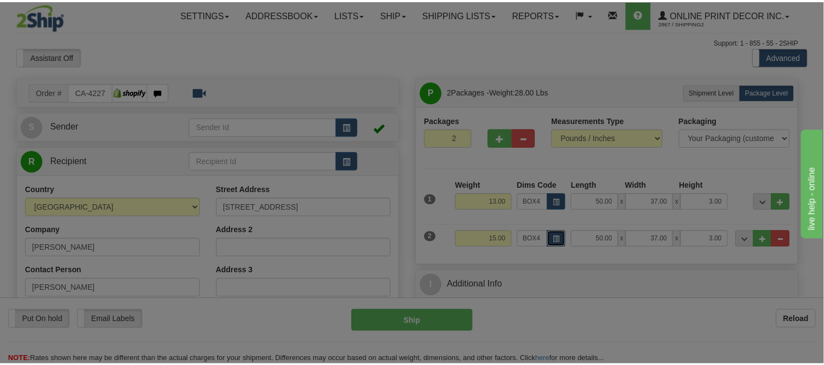
scroll to position [0, 0]
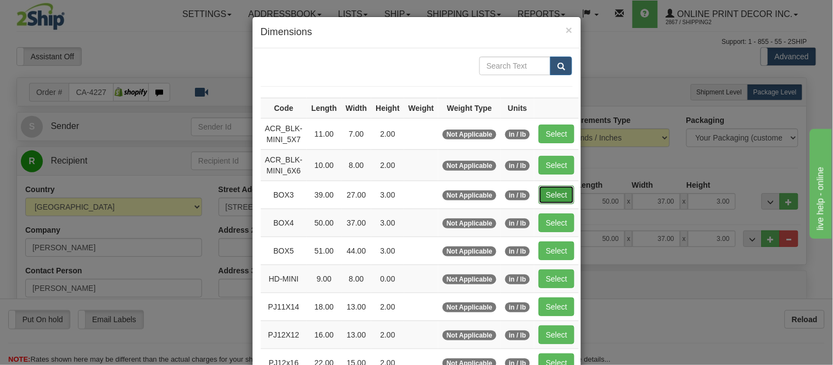
click at [550, 190] on button "Select" at bounding box center [557, 195] width 36 height 19
type input "BOX3"
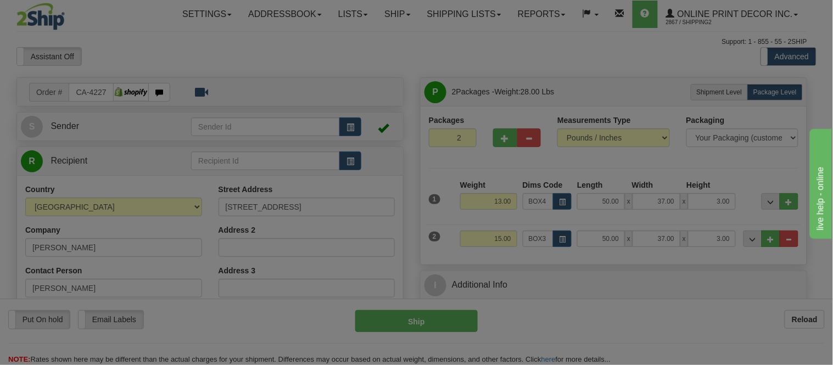
type input "39.00"
type input "27.00"
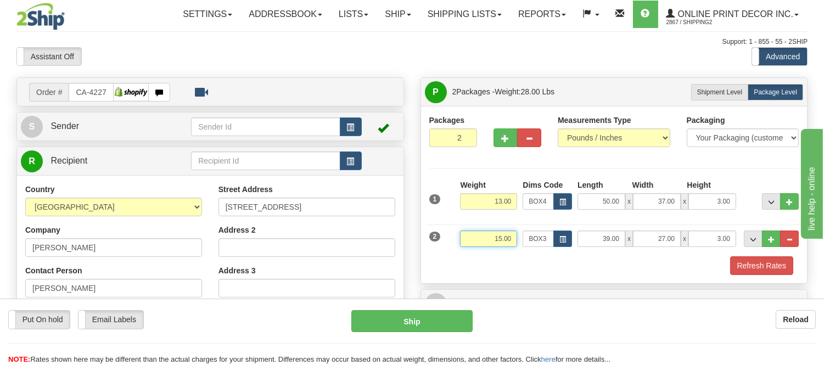
drag, startPoint x: 517, startPoint y: 237, endPoint x: 473, endPoint y: 240, distance: 43.5
click at [473, 240] on input "15.00" at bounding box center [488, 239] width 57 height 16
type input "9.00"
click at [762, 265] on button "Refresh Rates" at bounding box center [761, 265] width 63 height 19
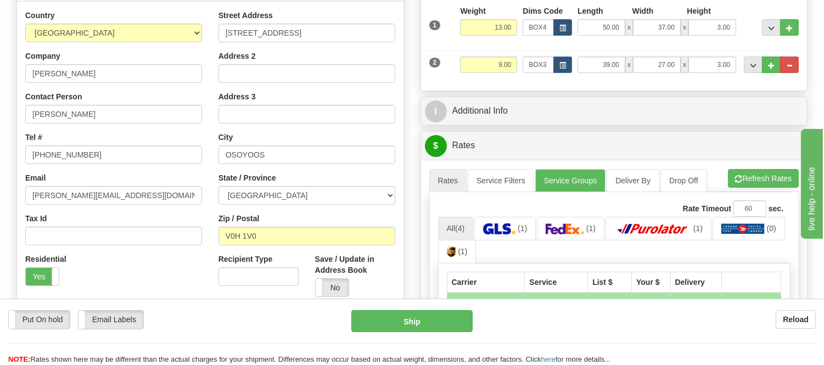
scroll to position [244, 0]
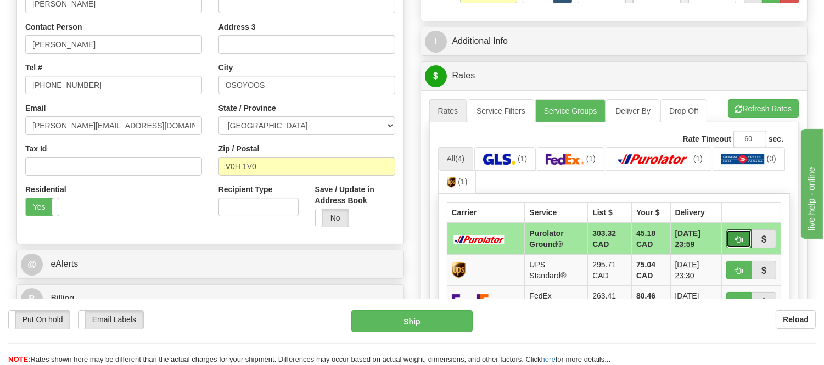
click at [733, 239] on button "button" at bounding box center [738, 238] width 25 height 19
type input "260"
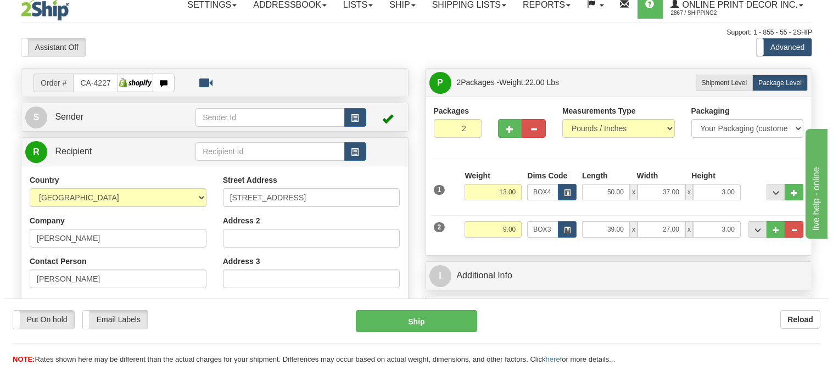
scroll to position [0, 0]
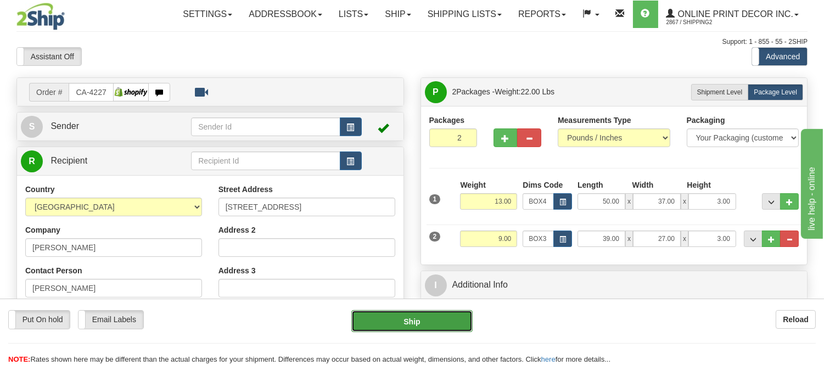
click at [383, 317] on button "Ship" at bounding box center [411, 321] width 121 height 22
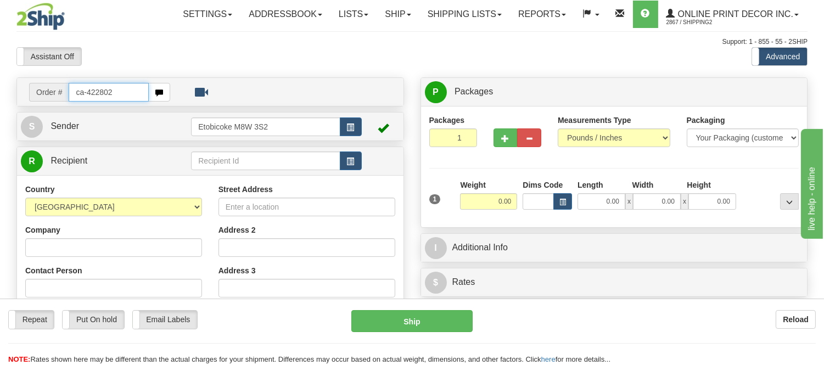
type input "ca-422802"
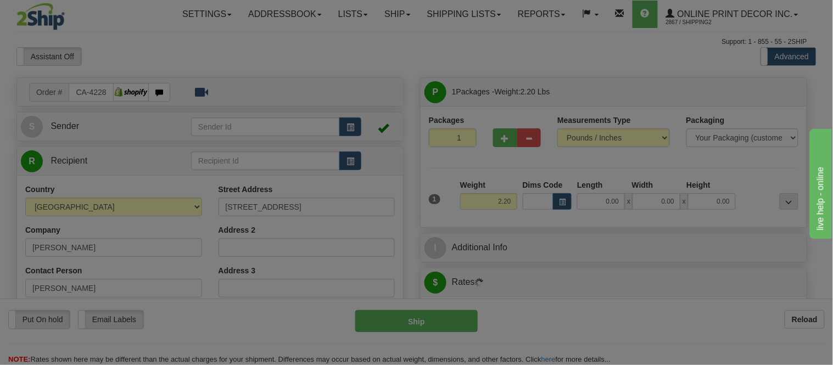
type input "TICHBORNE"
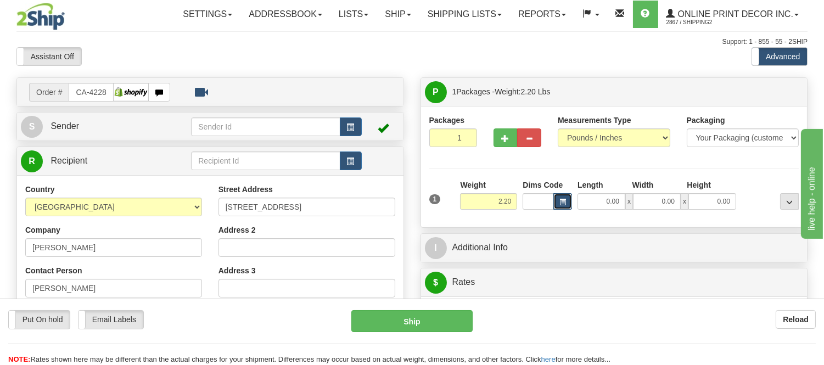
click at [563, 195] on button "button" at bounding box center [562, 201] width 19 height 16
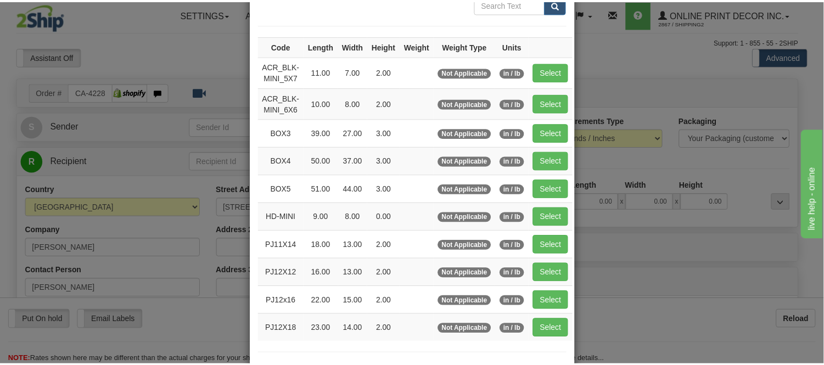
scroll to position [61, 0]
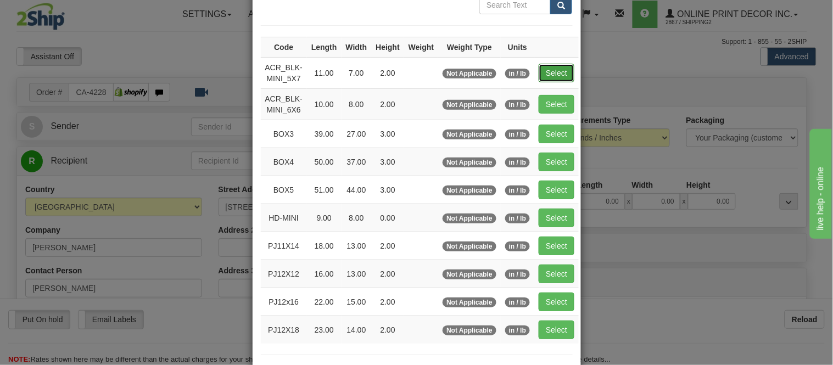
click at [540, 66] on button "Select" at bounding box center [557, 73] width 36 height 19
type input "ACR_BLK-MINI_5X7"
type input "11.00"
type input "7.00"
type input "2.00"
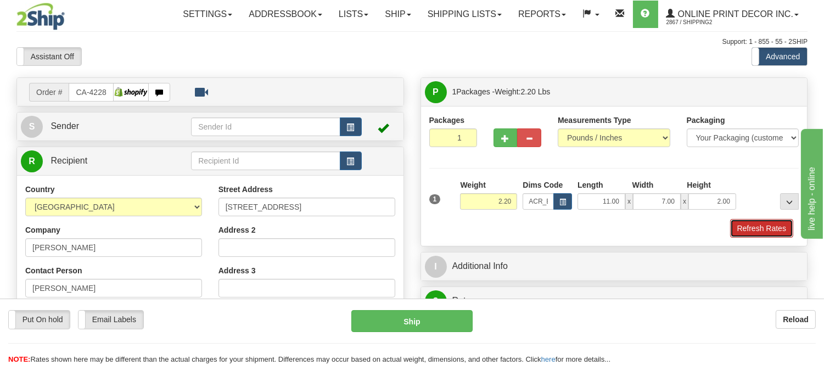
click at [753, 226] on button "Refresh Rates" at bounding box center [761, 228] width 63 height 19
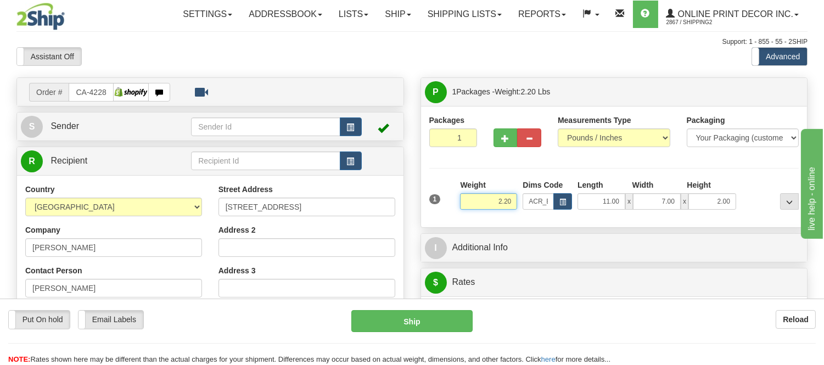
drag, startPoint x: 481, startPoint y: 202, endPoint x: 451, endPoint y: 202, distance: 30.2
click at [451, 202] on div "1 Weight 2.20 Dims Code x x" at bounding box center [614, 199] width 375 height 39
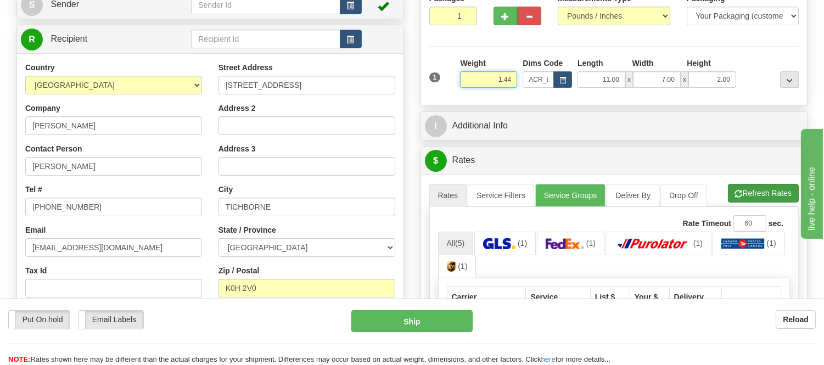
type input "1.44"
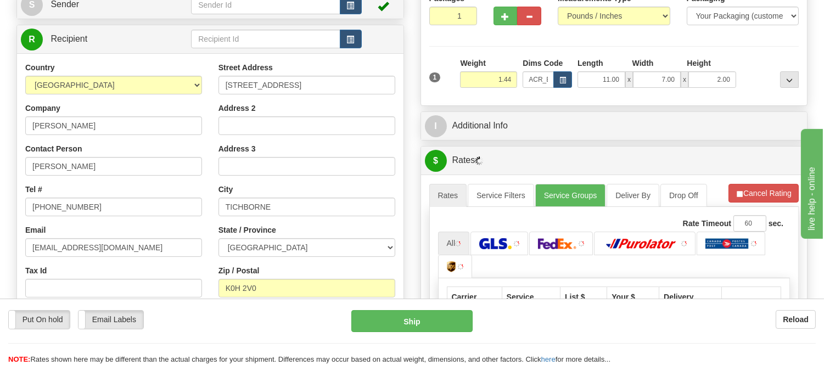
click at [781, 193] on li "Refresh Rates Cancel Rating" at bounding box center [763, 193] width 70 height 19
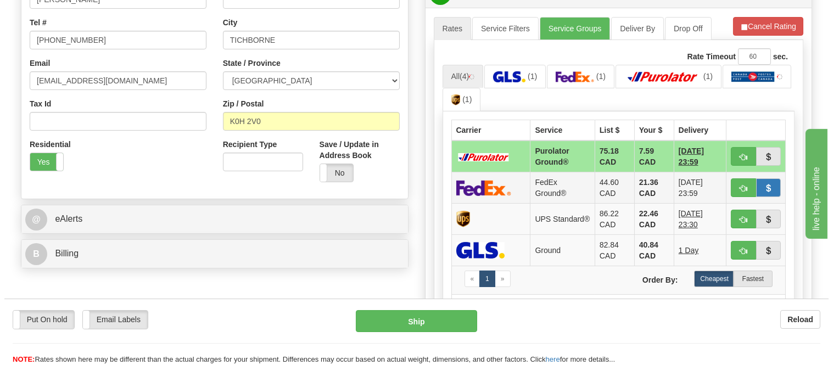
scroll to position [366, 0]
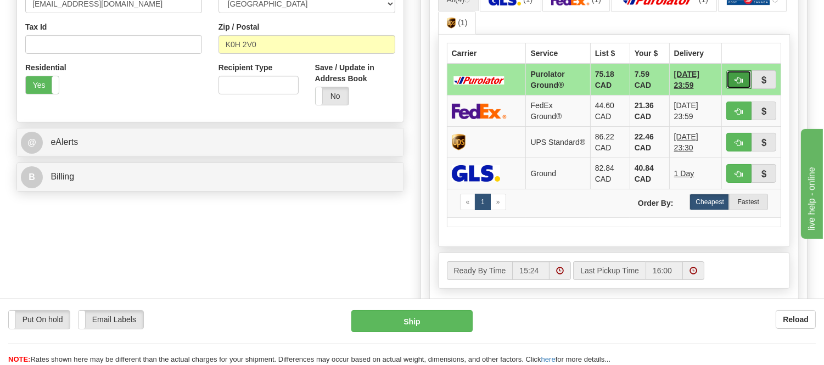
click at [745, 74] on button "button" at bounding box center [738, 79] width 25 height 19
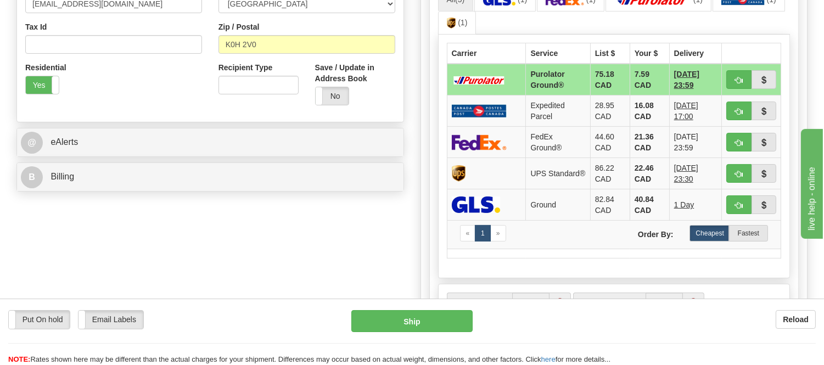
click at [775, 29] on ul "All (5) (1) (1) (1) (1) (1)" at bounding box center [614, 11] width 352 height 47
click at [742, 77] on span "button" at bounding box center [739, 80] width 8 height 7
type input "260"
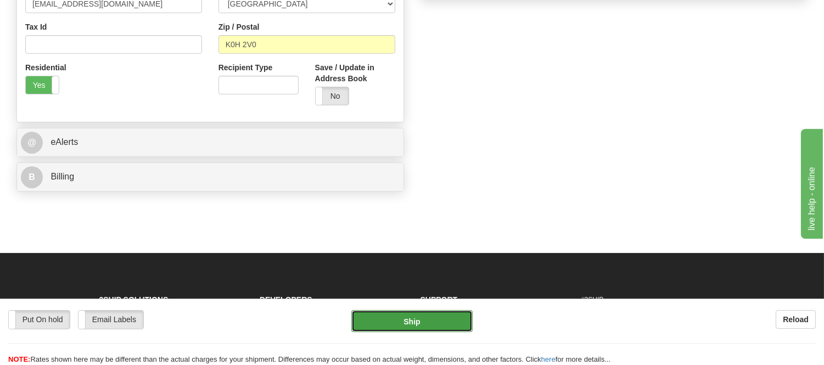
click at [429, 323] on button "Ship" at bounding box center [411, 321] width 121 height 22
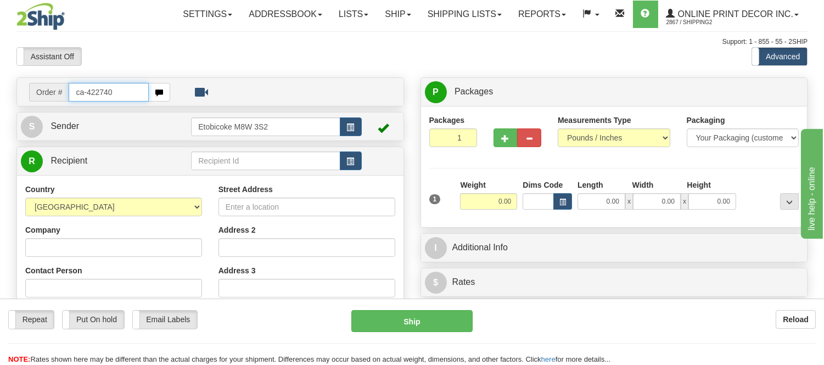
type input "ca-422740"
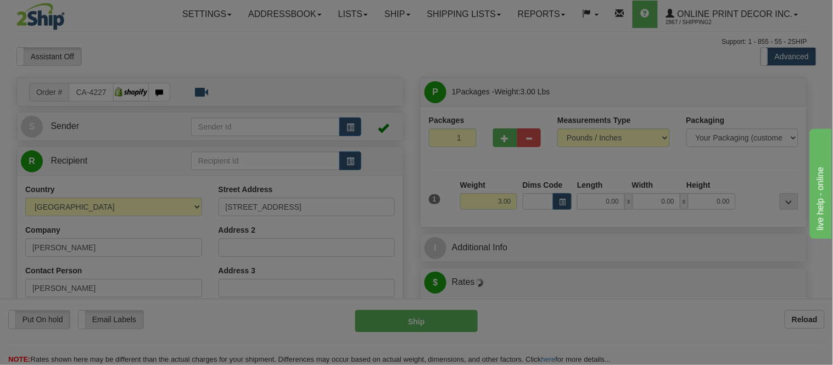
type input "[GEOGRAPHIC_DATA]"
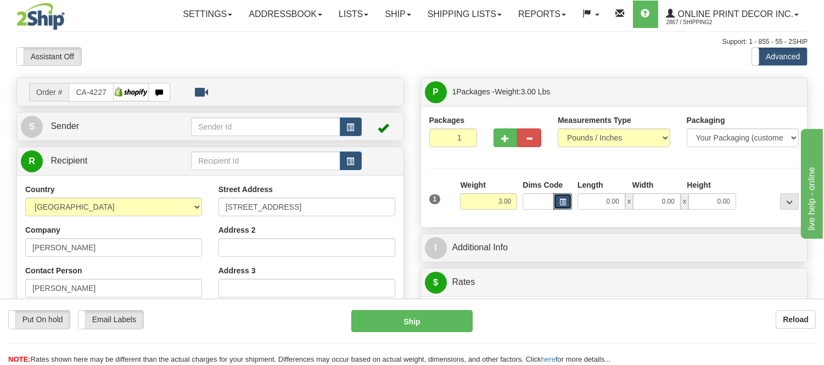
click at [563, 201] on span "button" at bounding box center [562, 202] width 7 height 6
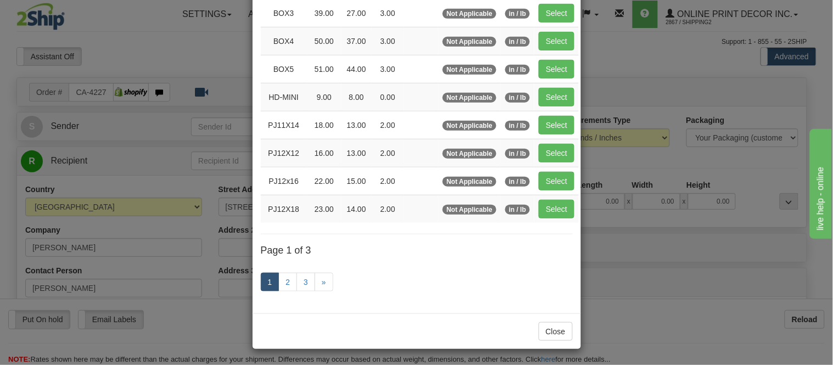
scroll to position [183, 0]
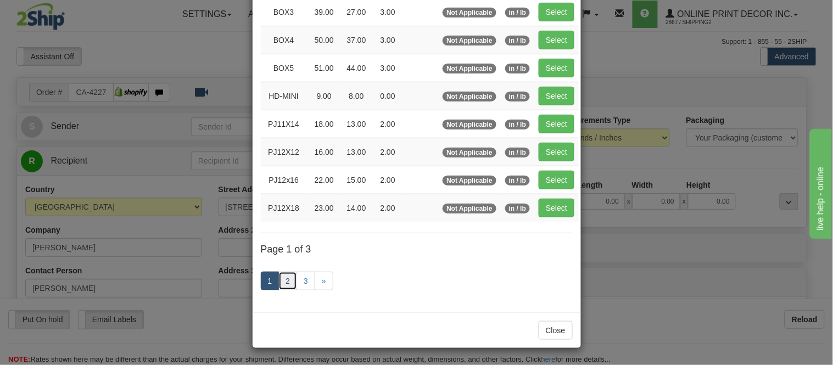
click at [279, 283] on link "2" at bounding box center [287, 281] width 19 height 19
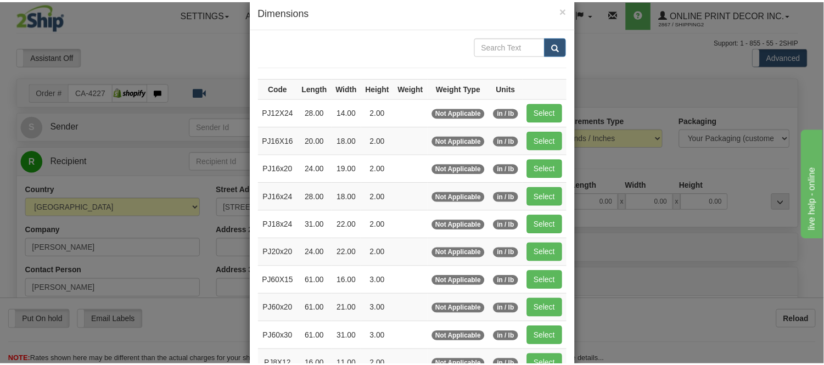
scroll to position [0, 0]
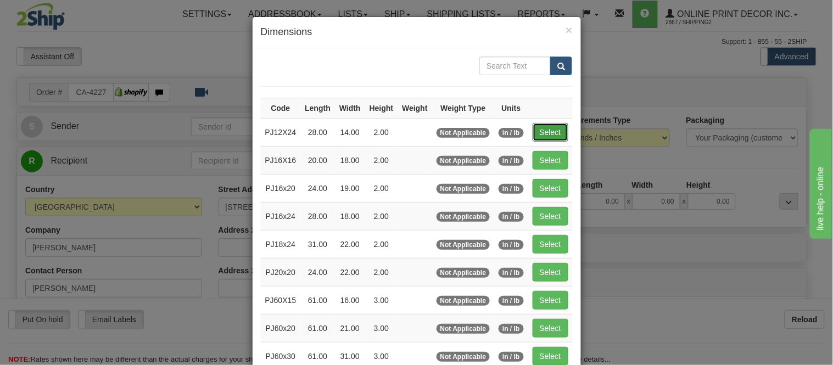
click at [542, 135] on button "Select" at bounding box center [550, 132] width 36 height 19
type input "PJ12X24"
type input "28.00"
type input "14.00"
type input "2.00"
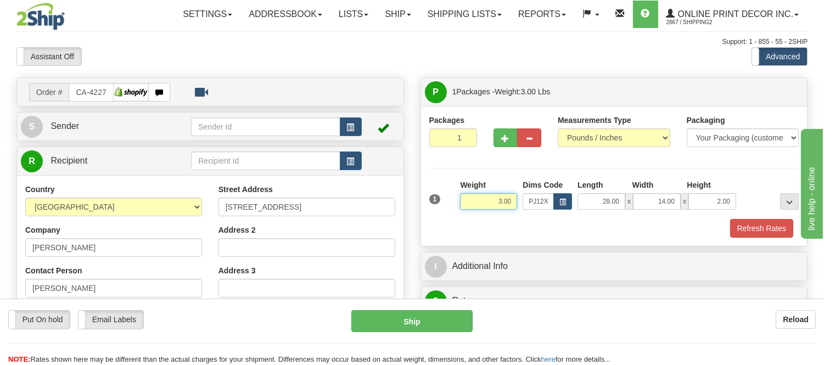
drag, startPoint x: 514, startPoint y: 202, endPoint x: 472, endPoint y: 195, distance: 42.2
click at [472, 195] on input "3.00" at bounding box center [488, 201] width 57 height 16
type input "1.98"
click at [775, 233] on button "Refresh Rates" at bounding box center [761, 228] width 63 height 19
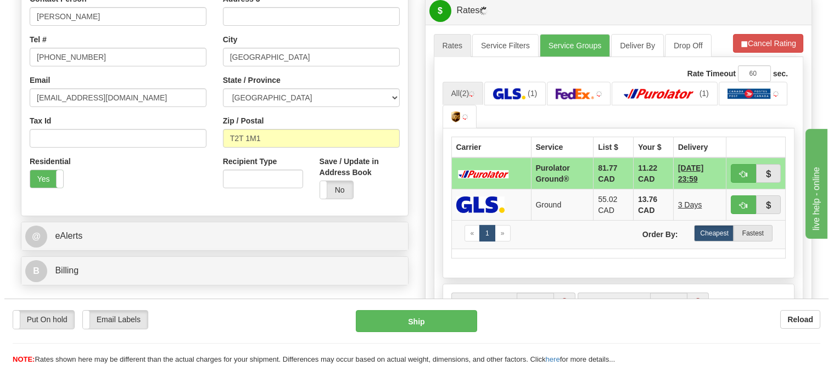
scroll to position [277, 0]
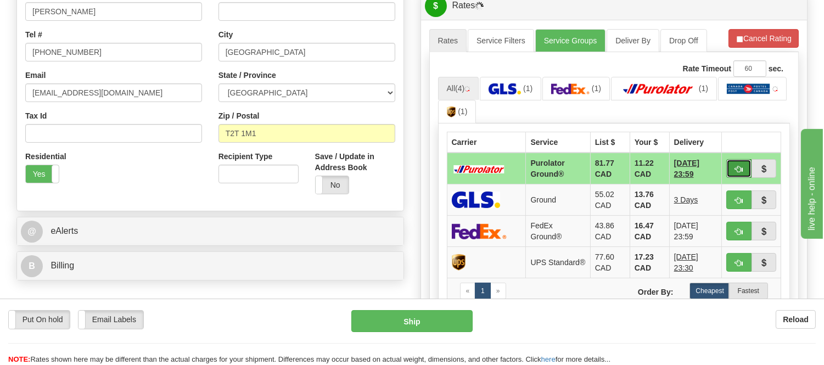
click at [737, 171] on span "button" at bounding box center [739, 169] width 8 height 7
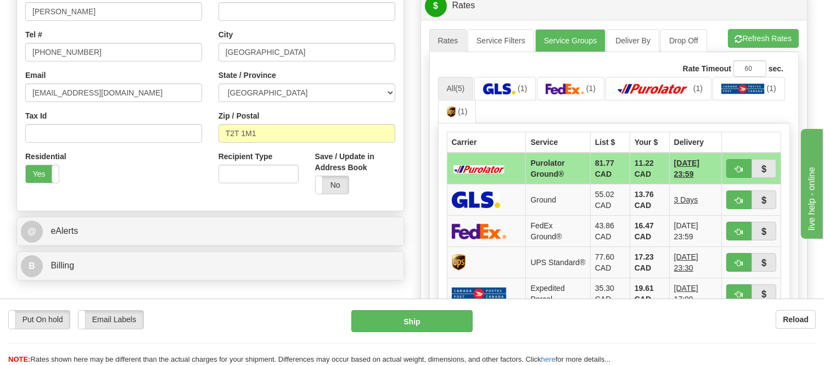
click at [687, 115] on ul "All (5) (1) (1) (1) (1) (1)" at bounding box center [614, 100] width 352 height 47
click at [739, 171] on span "button" at bounding box center [739, 169] width 8 height 7
type input "260"
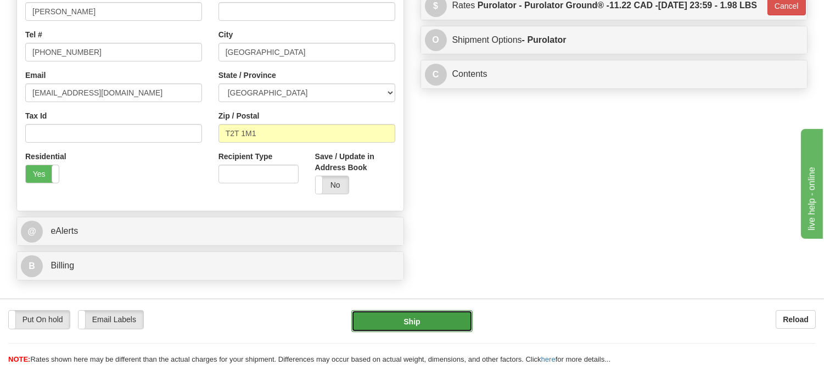
click at [438, 312] on button "Ship" at bounding box center [411, 321] width 121 height 22
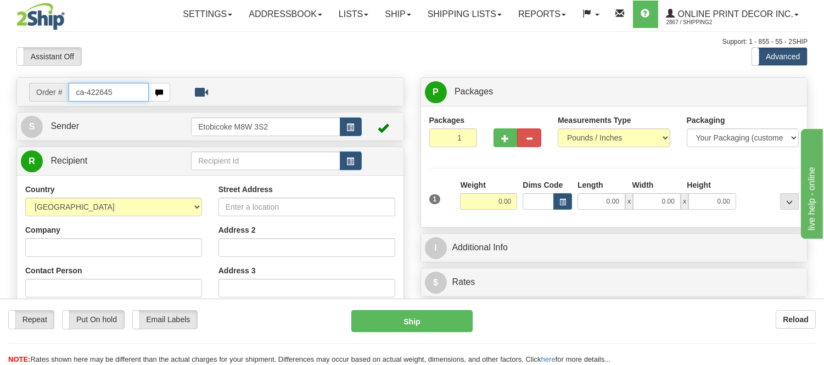
type input "ca-422645"
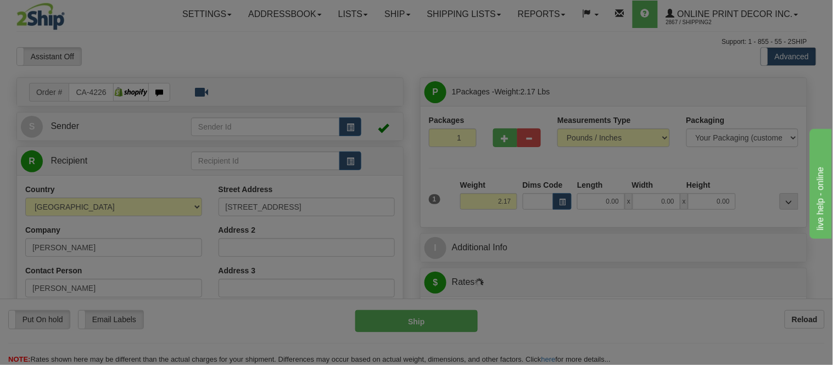
type input "[GEOGRAPHIC_DATA]"
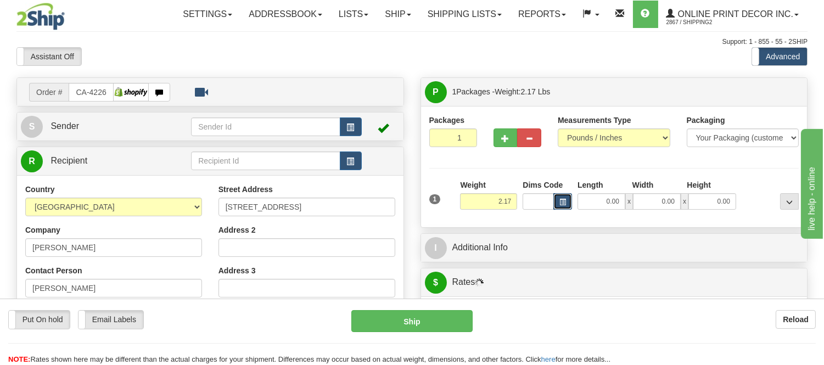
click at [561, 198] on button "button" at bounding box center [562, 201] width 19 height 16
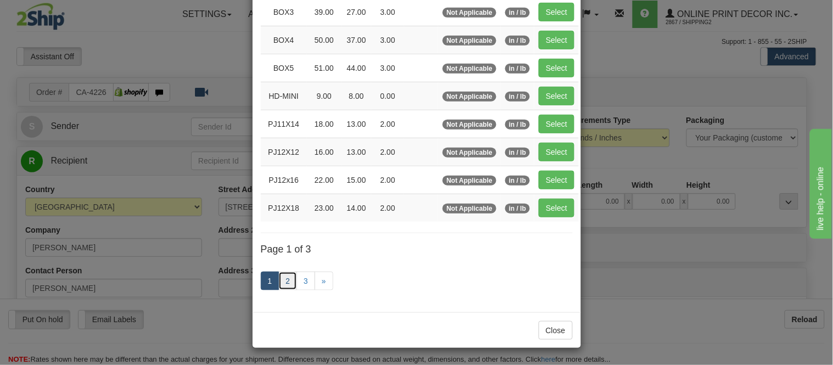
click at [281, 288] on link "2" at bounding box center [287, 281] width 19 height 19
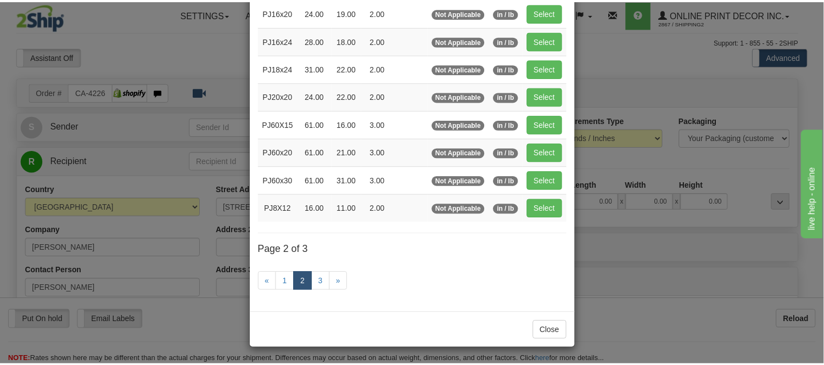
scroll to position [178, 0]
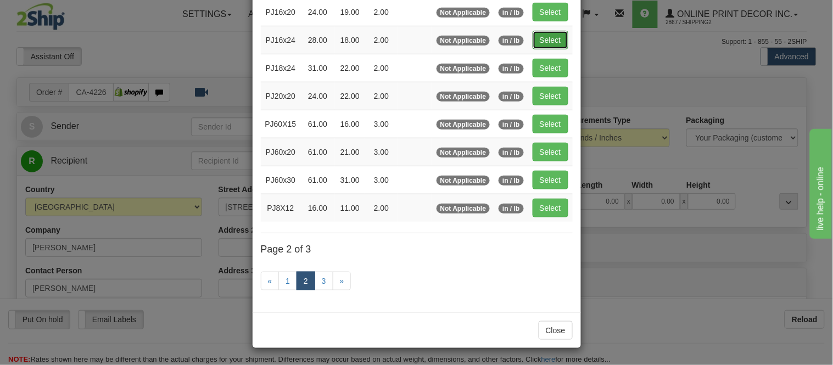
click at [550, 37] on button "Select" at bounding box center [550, 40] width 36 height 19
type input "PJ16x24"
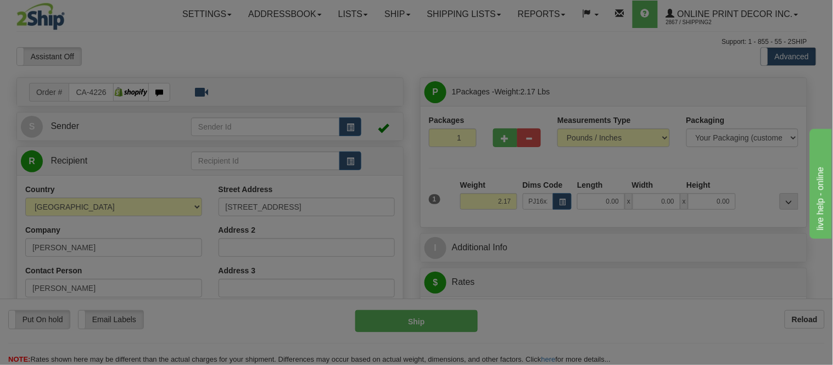
type input "28.00"
type input "18.00"
type input "2.00"
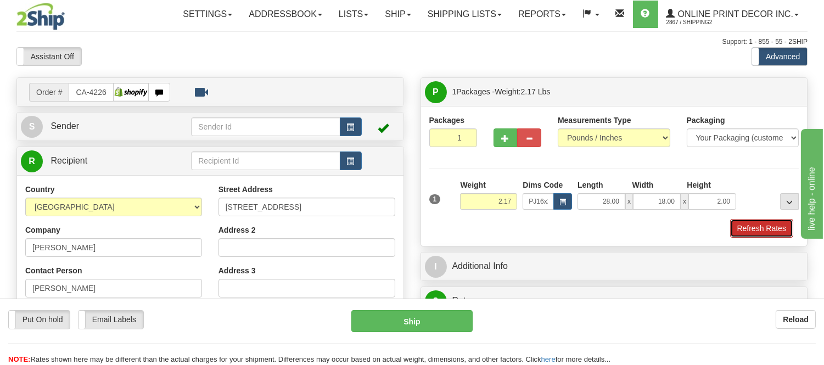
click at [755, 232] on button "Refresh Rates" at bounding box center [761, 228] width 63 height 19
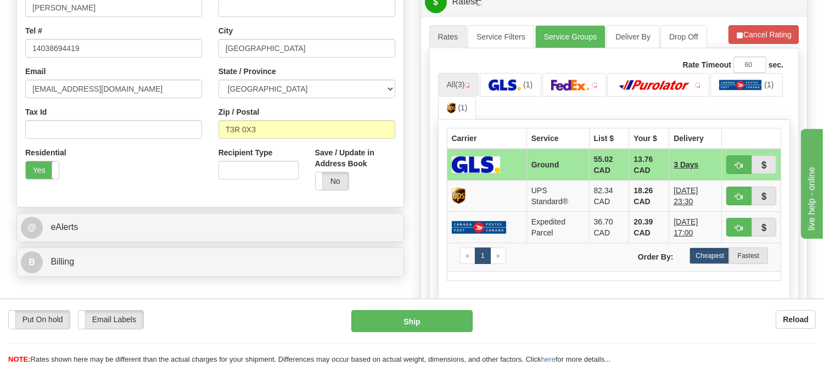
scroll to position [307, 0]
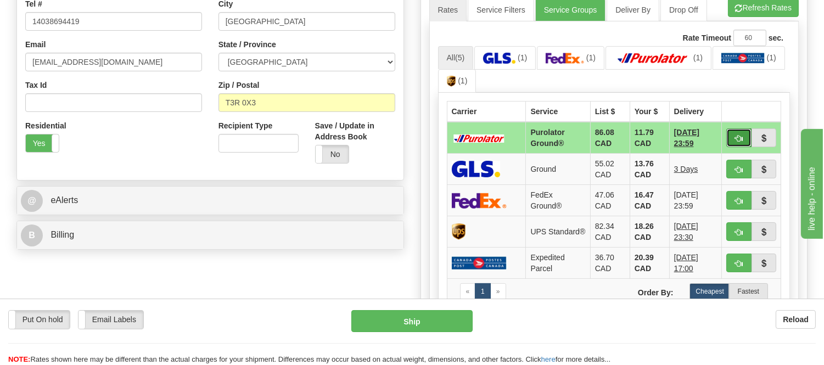
click at [738, 138] on span "button" at bounding box center [739, 138] width 8 height 7
type input "260"
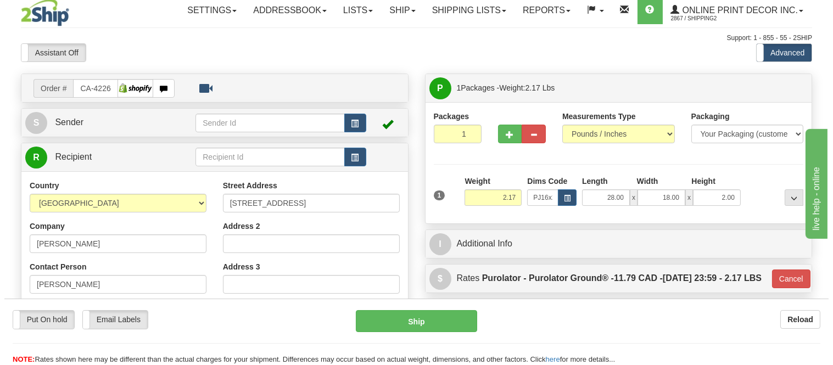
scroll to position [0, 0]
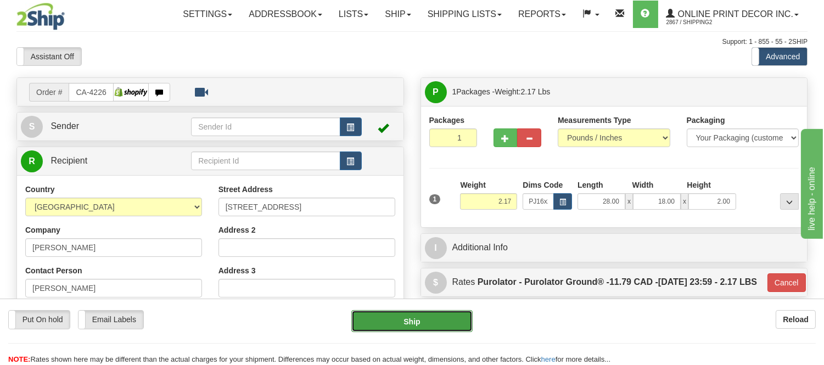
click at [444, 319] on button "Ship" at bounding box center [411, 321] width 121 height 22
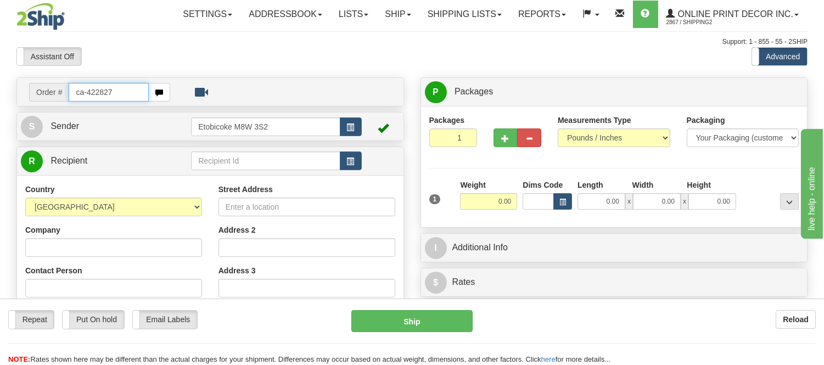
type input "ca-422827"
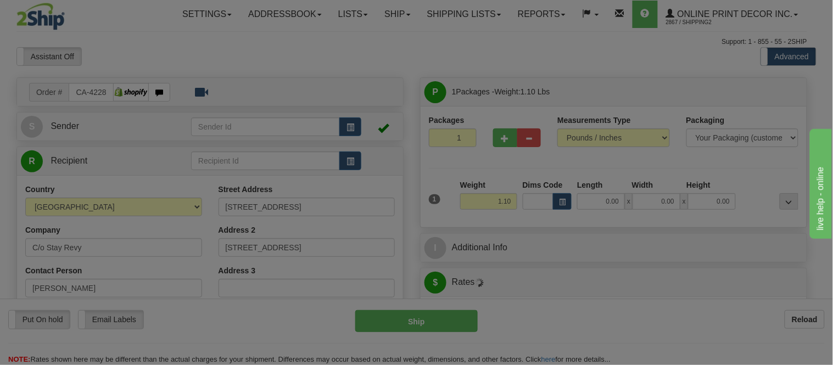
type input "REVELSTOKE"
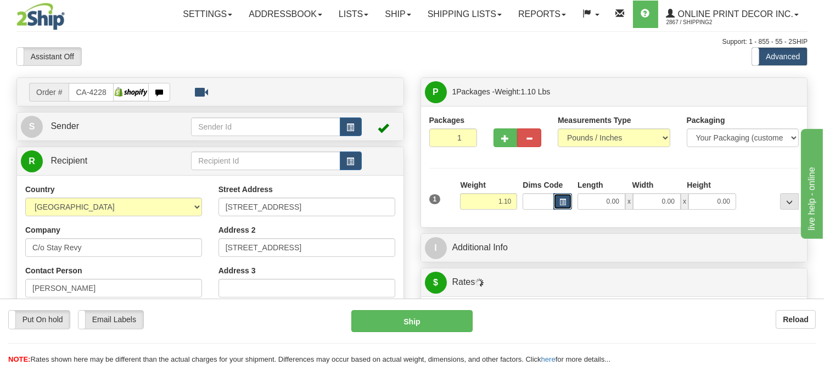
click at [560, 206] on button "button" at bounding box center [562, 201] width 19 height 16
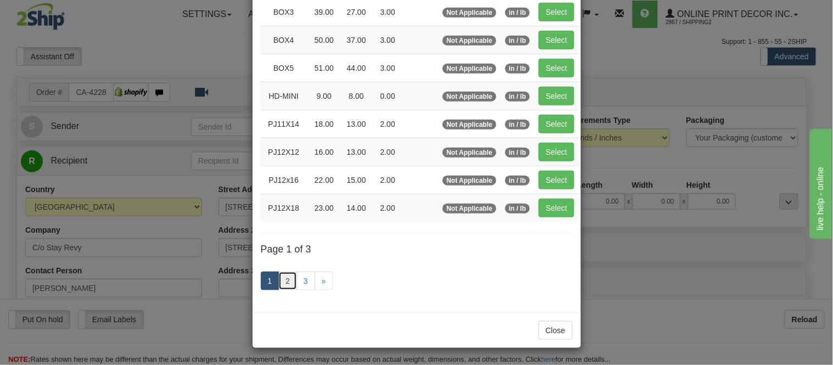
click at [284, 282] on link "2" at bounding box center [287, 281] width 19 height 19
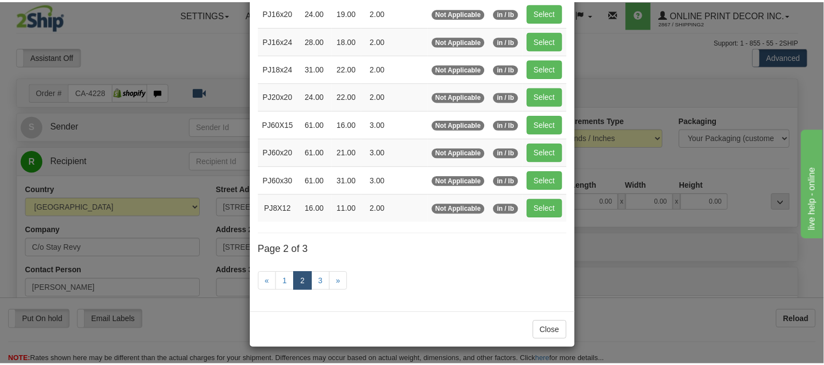
scroll to position [178, 0]
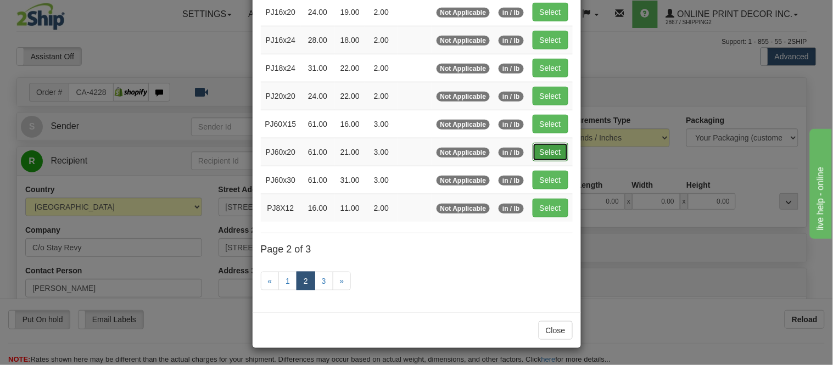
click at [550, 147] on button "Select" at bounding box center [550, 152] width 36 height 19
type input "PJ60x20"
type input "61.00"
type input "21.00"
type input "3.00"
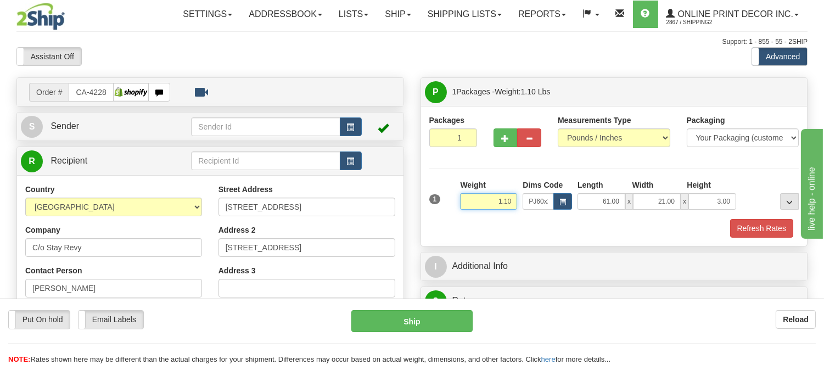
drag, startPoint x: 512, startPoint y: 205, endPoint x: 473, endPoint y: 224, distance: 43.5
click at [473, 224] on div "1 Weight 1.10 Dims Code PJ60x20 Length Width Height x x" at bounding box center [614, 209] width 370 height 58
type input "11.98"
click at [761, 229] on button "Refresh Rates" at bounding box center [761, 228] width 63 height 19
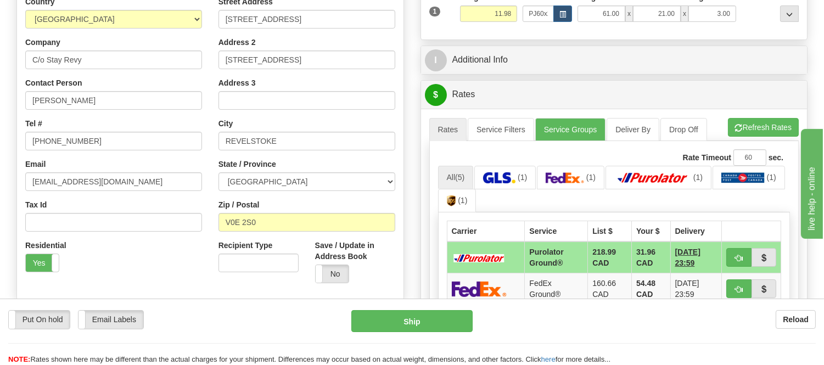
scroll to position [183, 0]
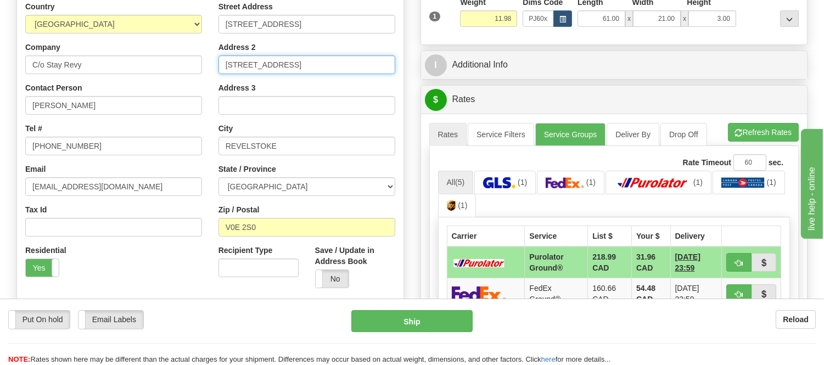
drag, startPoint x: 259, startPoint y: 63, endPoint x: 374, endPoint y: 53, distance: 115.7
click at [374, 53] on div "Address 2 Unit 3107 PO BOX 106" at bounding box center [306, 58] width 177 height 32
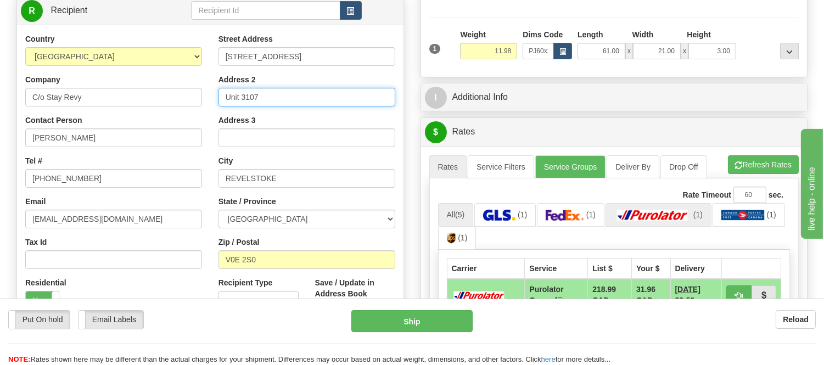
scroll to position [122, 0]
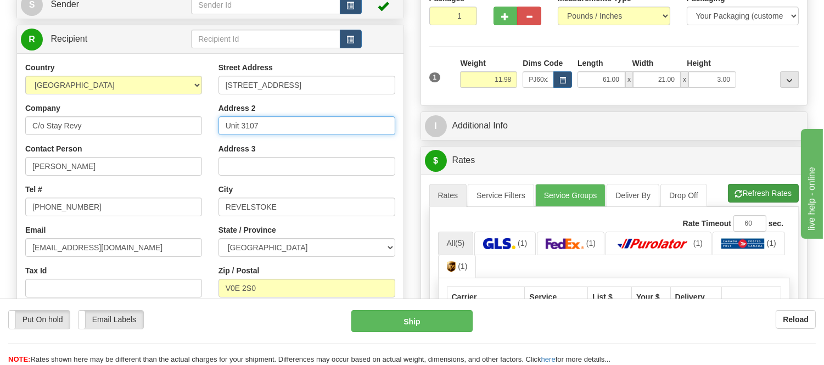
type input "Unit 3107"
click at [749, 193] on button "Refresh Rates" at bounding box center [763, 193] width 71 height 19
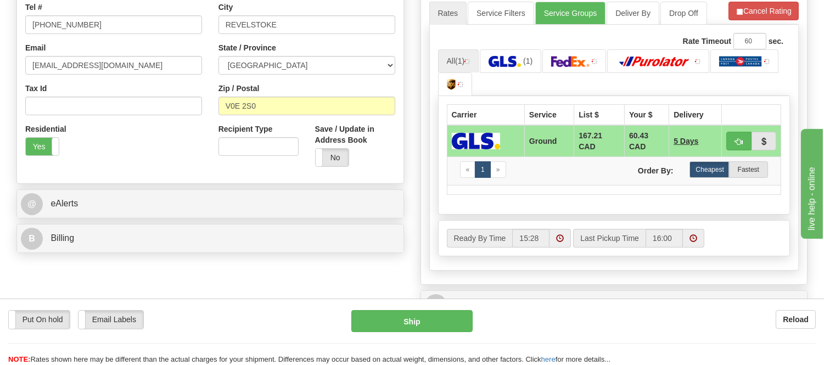
scroll to position [305, 0]
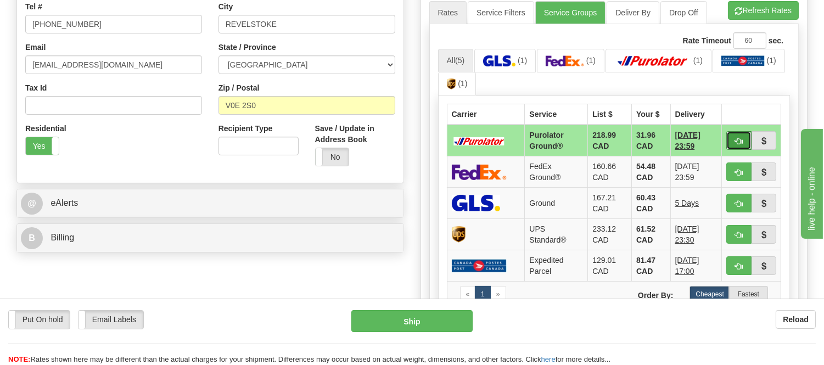
click at [738, 145] on button "button" at bounding box center [738, 140] width 25 height 19
type input "260"
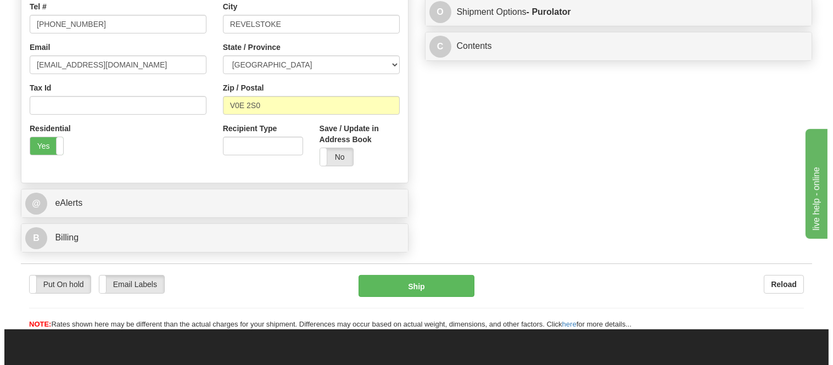
scroll to position [122, 0]
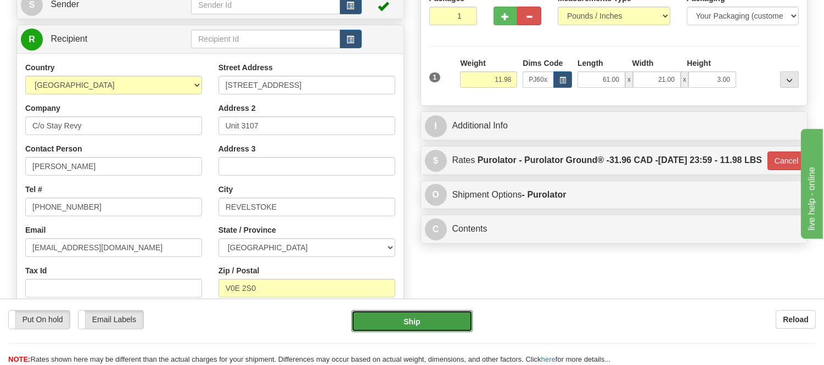
click at [394, 331] on button "Ship" at bounding box center [411, 321] width 121 height 22
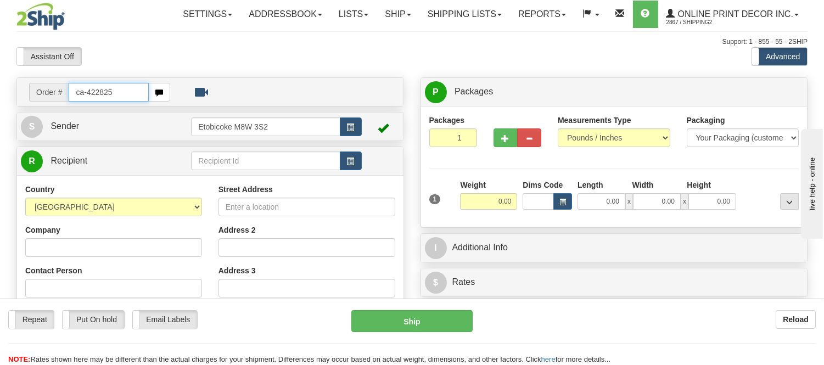
type input "ca-422825"
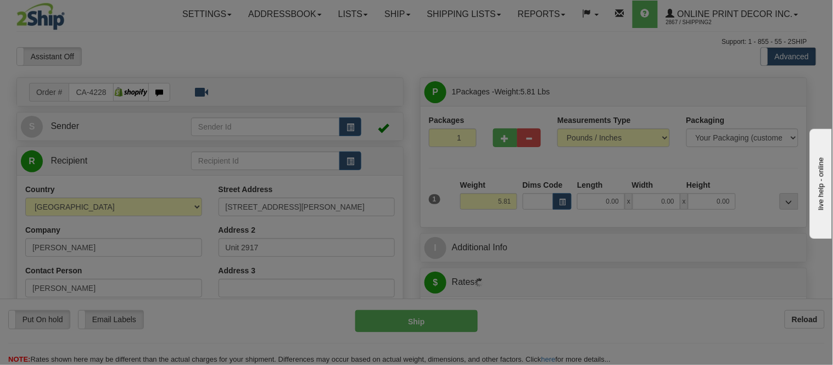
type input "[GEOGRAPHIC_DATA]"
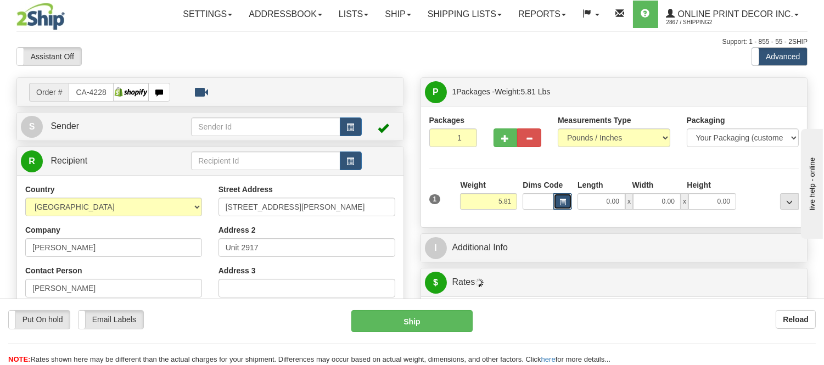
click at [563, 197] on button "button" at bounding box center [562, 201] width 19 height 16
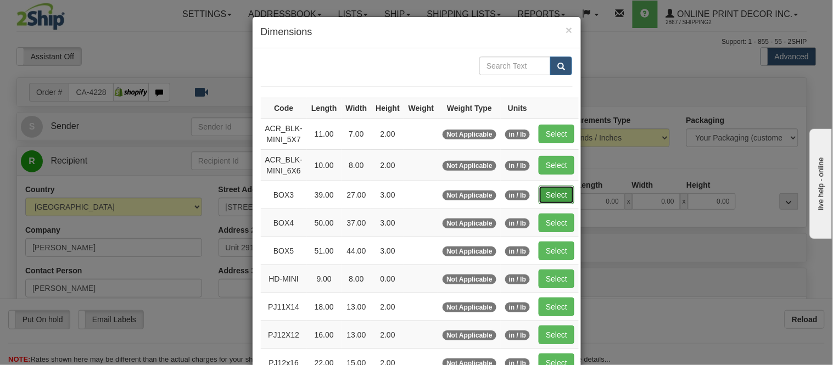
click at [560, 194] on button "Select" at bounding box center [557, 195] width 36 height 19
type input "BOX3"
type input "39.00"
type input "27.00"
type input "3.00"
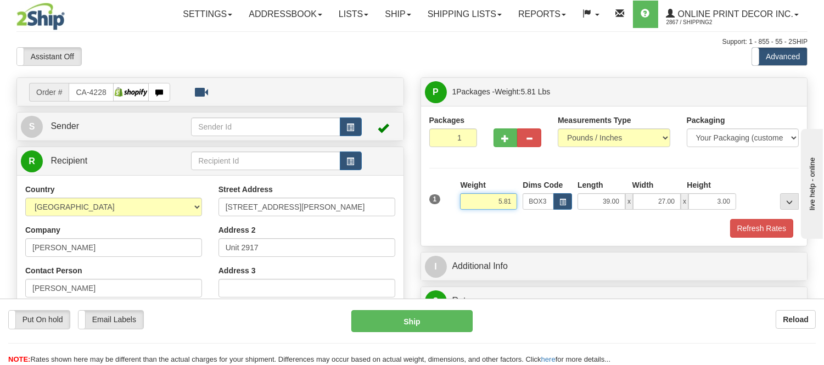
drag, startPoint x: 512, startPoint y: 201, endPoint x: 461, endPoint y: 196, distance: 51.3
click at [461, 196] on input "5.81" at bounding box center [488, 201] width 57 height 16
type input "11.98"
click at [507, 135] on span "button" at bounding box center [506, 138] width 8 height 7
radio input "true"
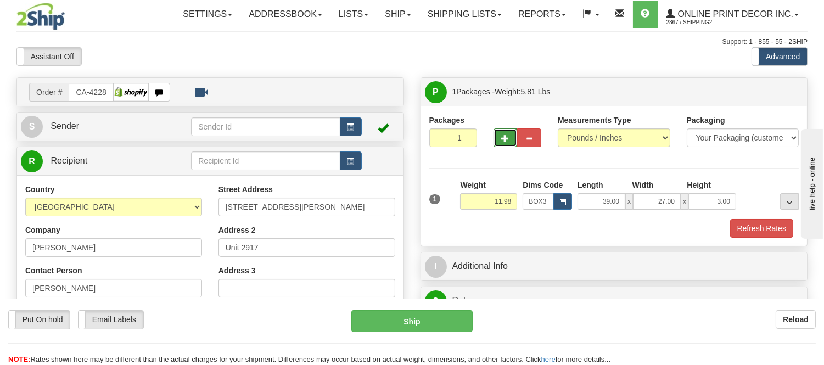
type input "2"
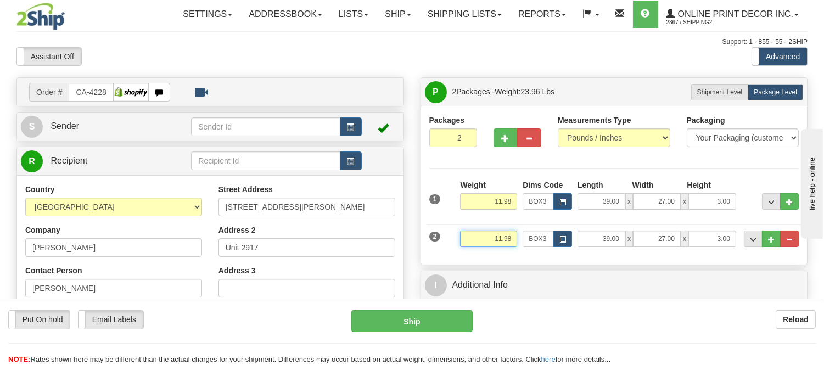
drag, startPoint x: 512, startPoint y: 244, endPoint x: 481, endPoint y: 239, distance: 31.1
click at [481, 239] on input "11.98" at bounding box center [488, 239] width 57 height 16
type input "5.98"
click at [563, 233] on button "button" at bounding box center [562, 239] width 19 height 16
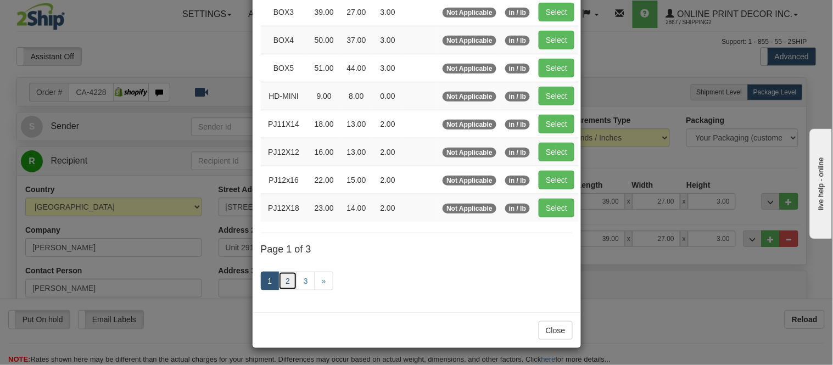
click at [289, 282] on link "2" at bounding box center [287, 281] width 19 height 19
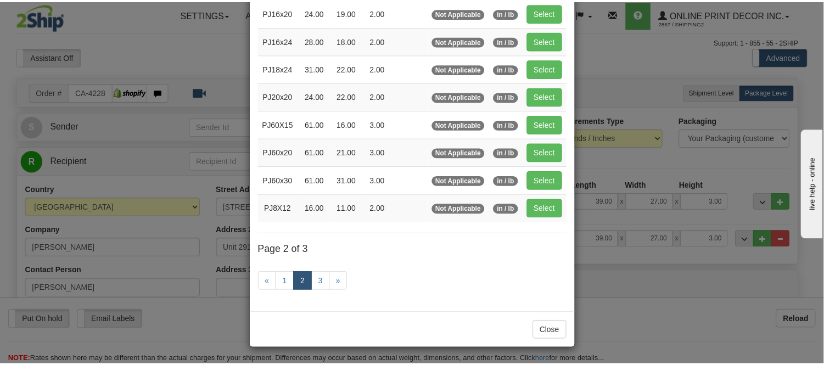
scroll to position [178, 0]
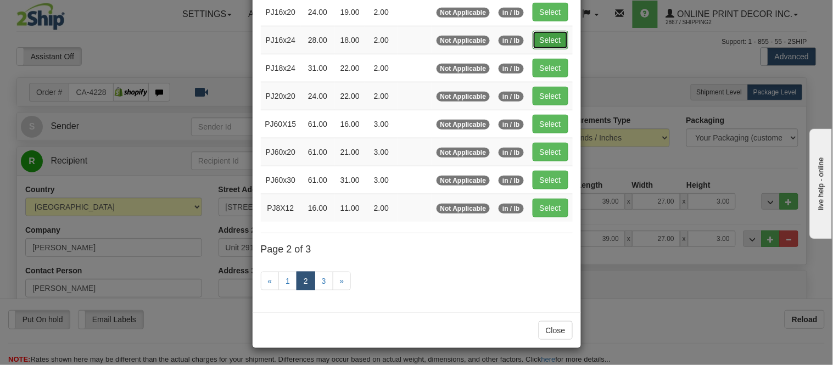
click at [553, 35] on button "Select" at bounding box center [550, 40] width 36 height 19
type input "PJ16x24"
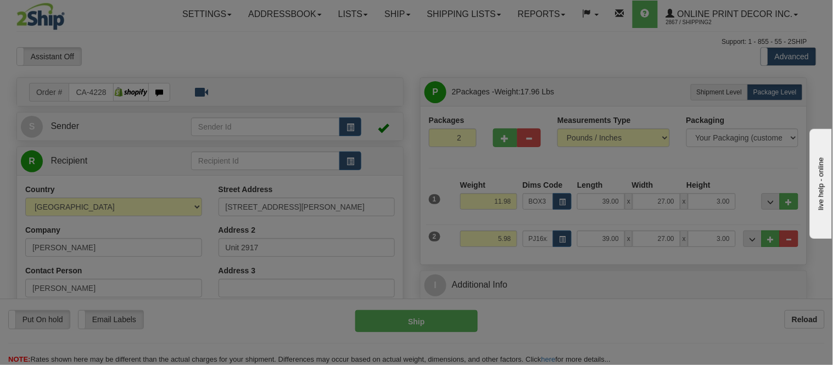
type input "28.00"
type input "18.00"
type input "2.00"
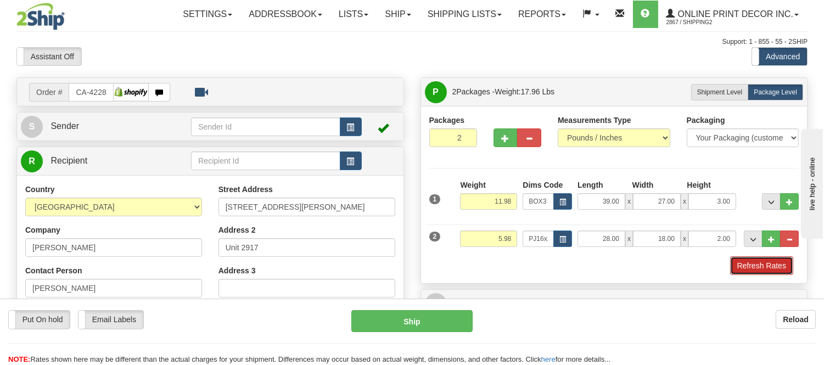
click at [743, 261] on button "Refresh Rates" at bounding box center [761, 265] width 63 height 19
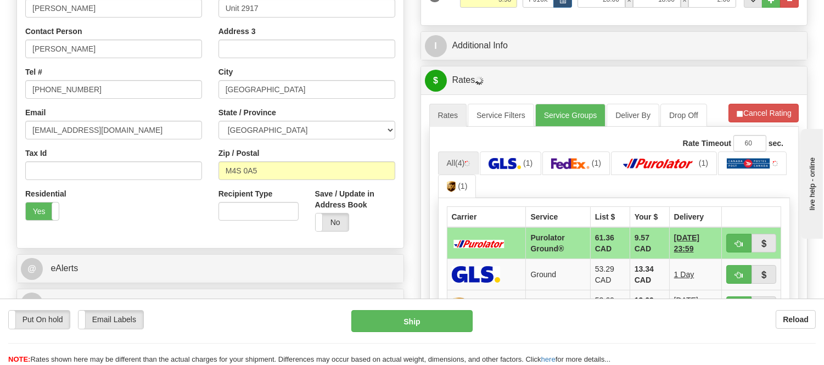
scroll to position [244, 0]
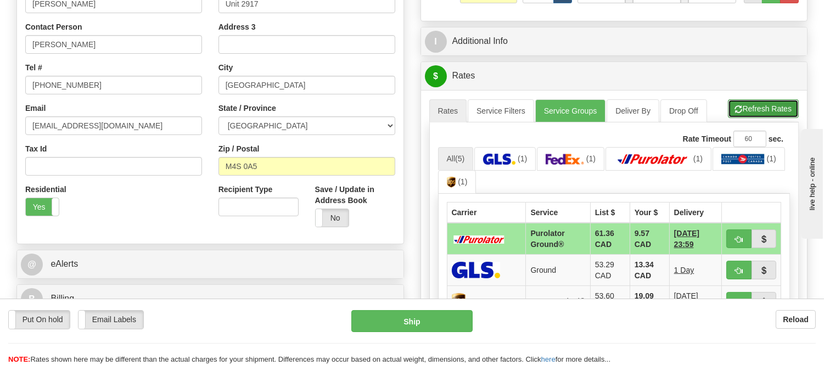
click at [772, 110] on button "Refresh Rates" at bounding box center [763, 108] width 71 height 19
click at [732, 238] on button "button" at bounding box center [738, 238] width 25 height 19
type input "260"
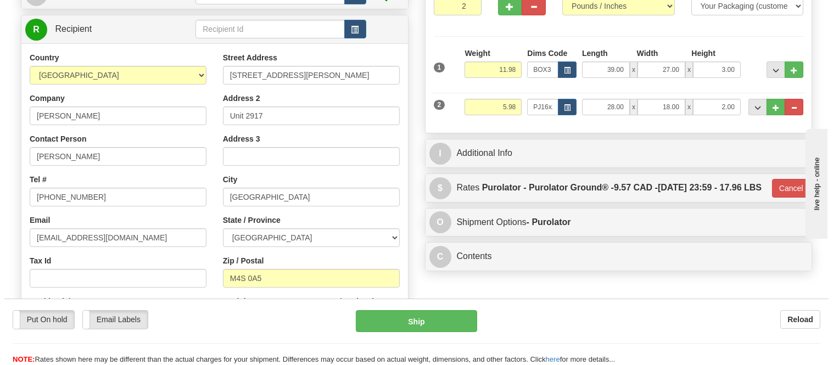
scroll to position [122, 0]
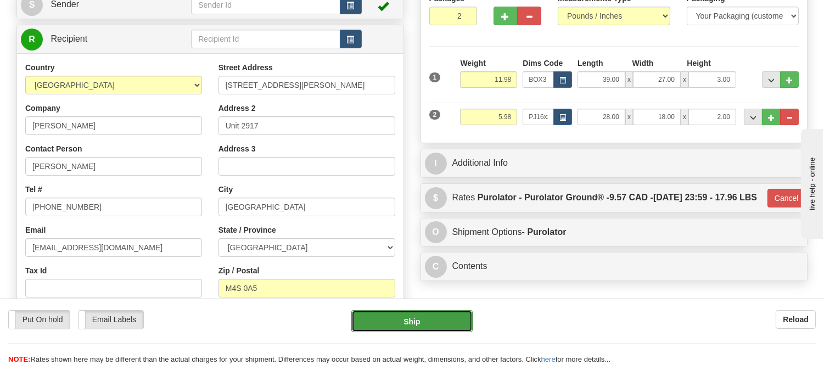
click at [451, 323] on button "Ship" at bounding box center [411, 321] width 121 height 22
